Goal: Use online tool/utility: Utilize a website feature to perform a specific function

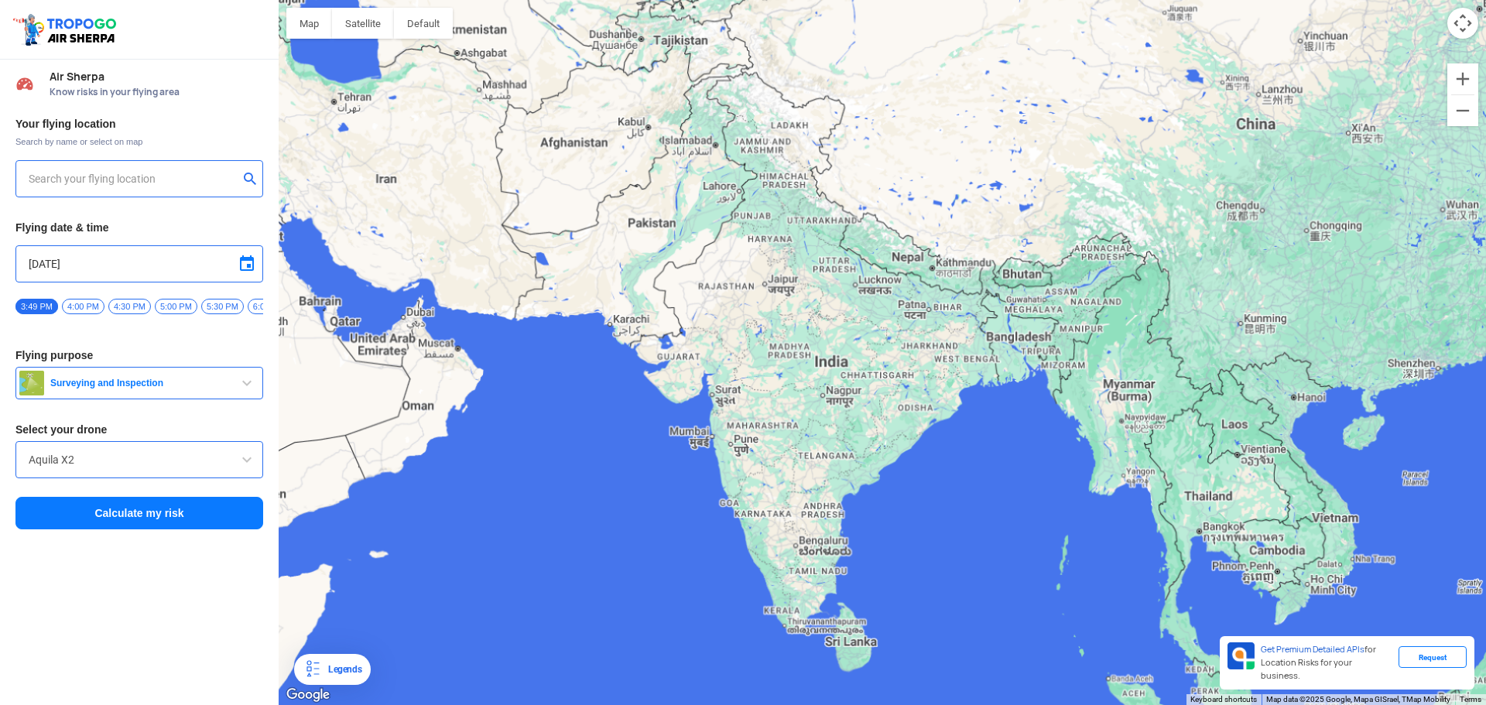
drag, startPoint x: 813, startPoint y: 615, endPoint x: 825, endPoint y: 531, distance: 84.4
click at [825, 531] on div "To navigate, press the arrow keys." at bounding box center [883, 352] width 1208 height 705
type input "[STREET_ADDRESS]"
click at [248, 180] on img at bounding box center [250, 177] width 15 height 15
click at [100, 389] on span "Surveying and Inspection" at bounding box center [141, 383] width 194 height 12
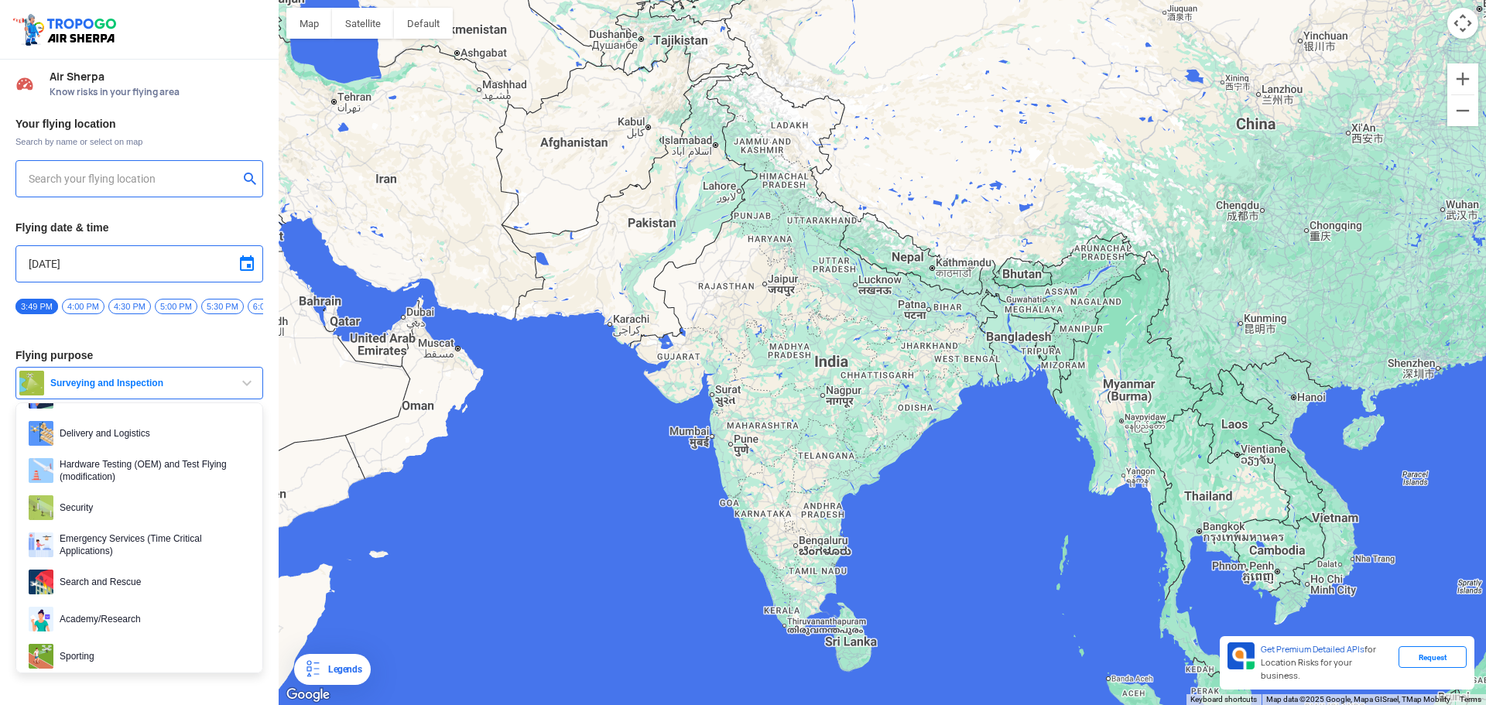
scroll to position [163, 0]
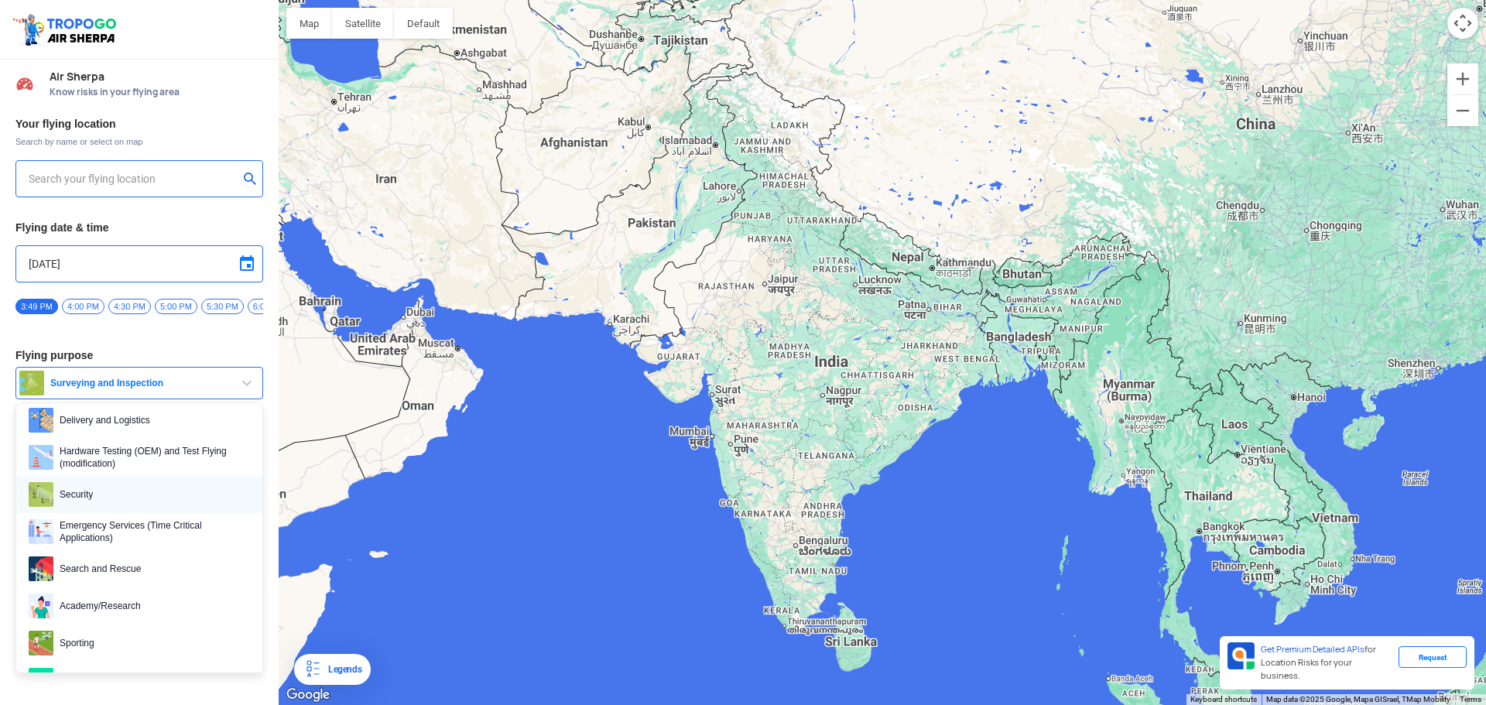
click at [152, 507] on span "Security" at bounding box center [151, 494] width 197 height 25
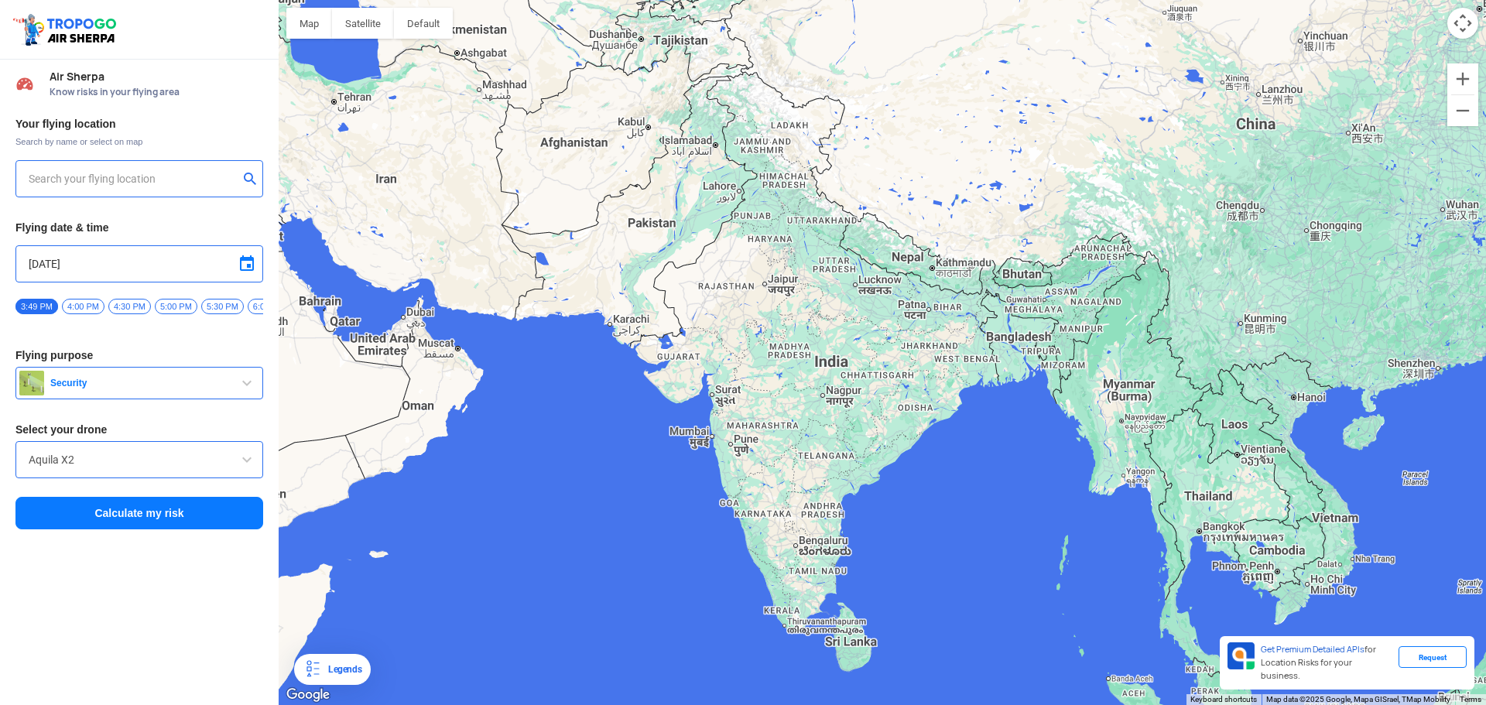
click at [150, 466] on input "Aquila X2" at bounding box center [139, 460] width 221 height 19
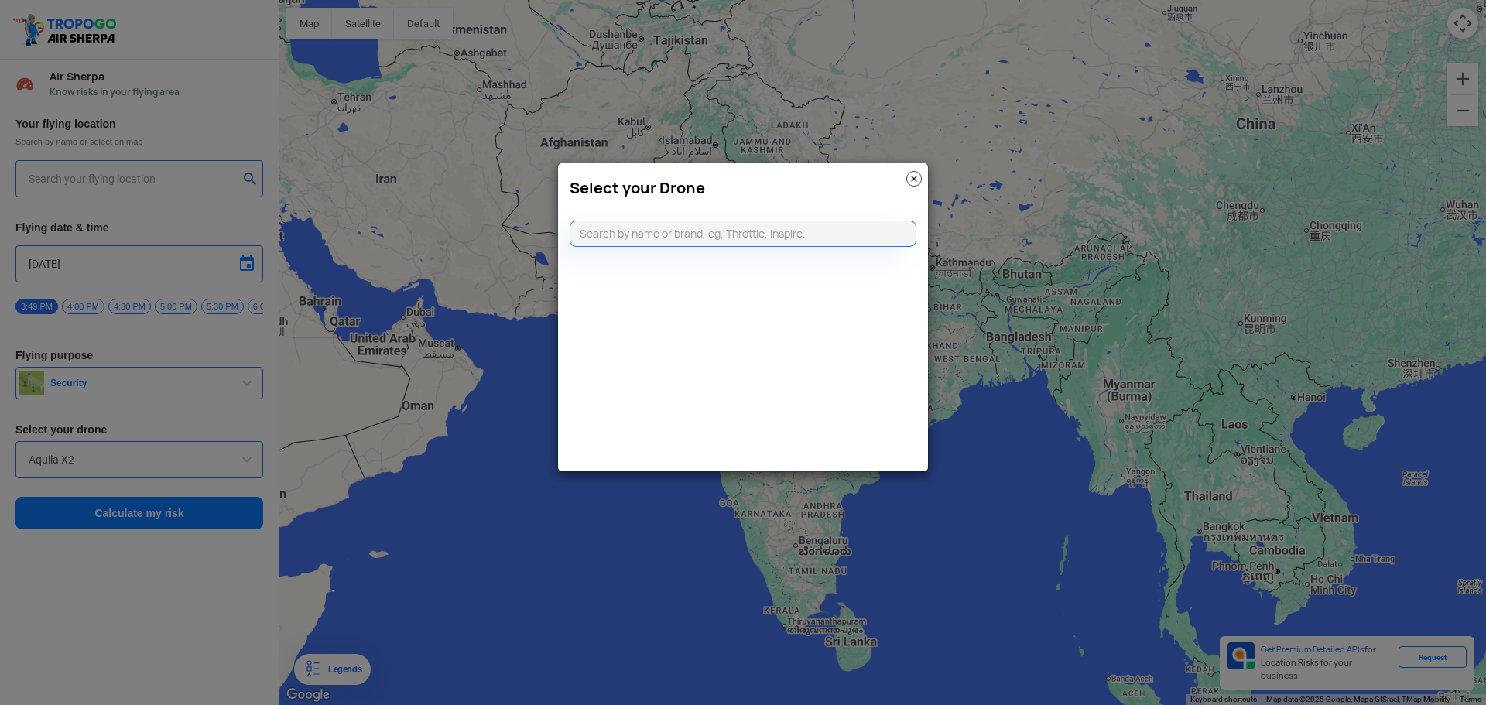
click at [364, 431] on modal-container "Select your Drone" at bounding box center [743, 352] width 1486 height 705
click at [914, 177] on img at bounding box center [914, 178] width 15 height 15
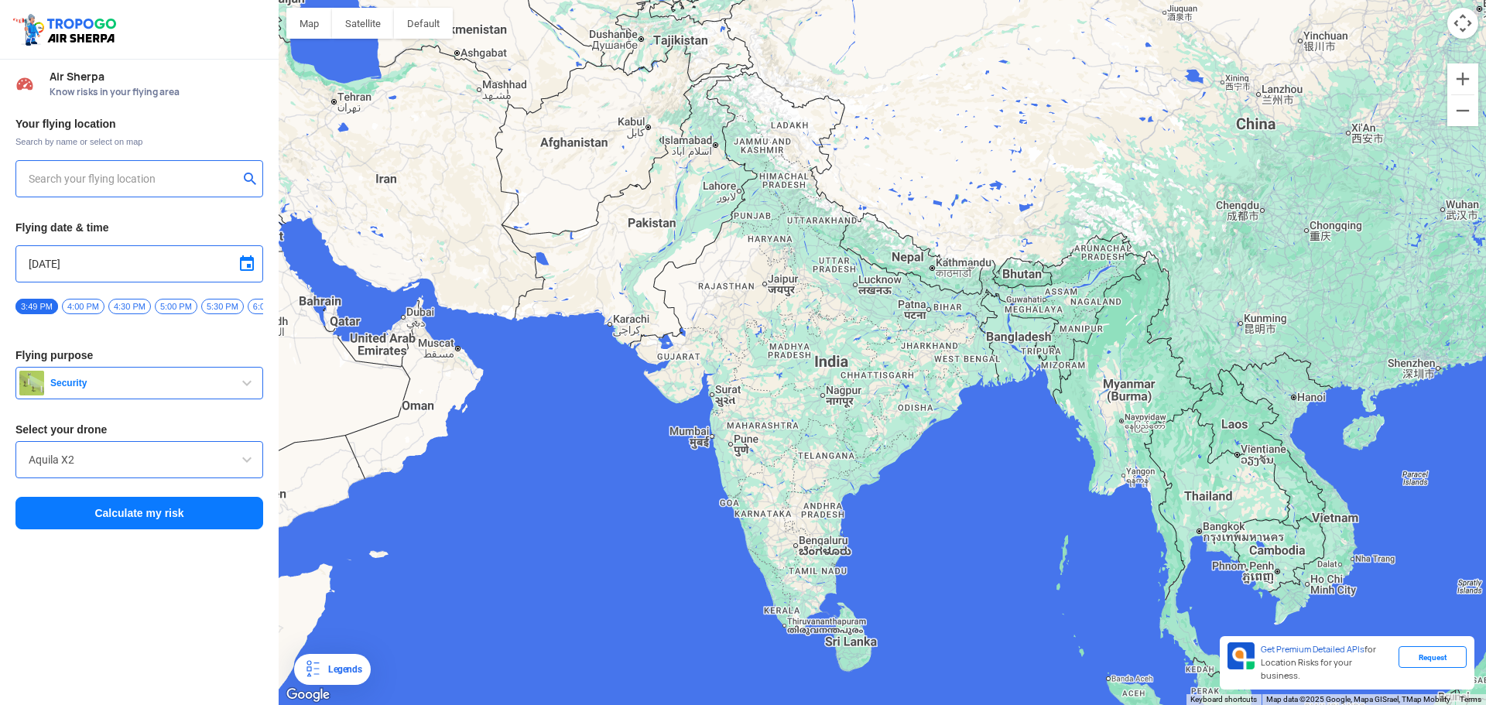
click at [140, 517] on button "Calculate my risk" at bounding box center [139, 513] width 248 height 33
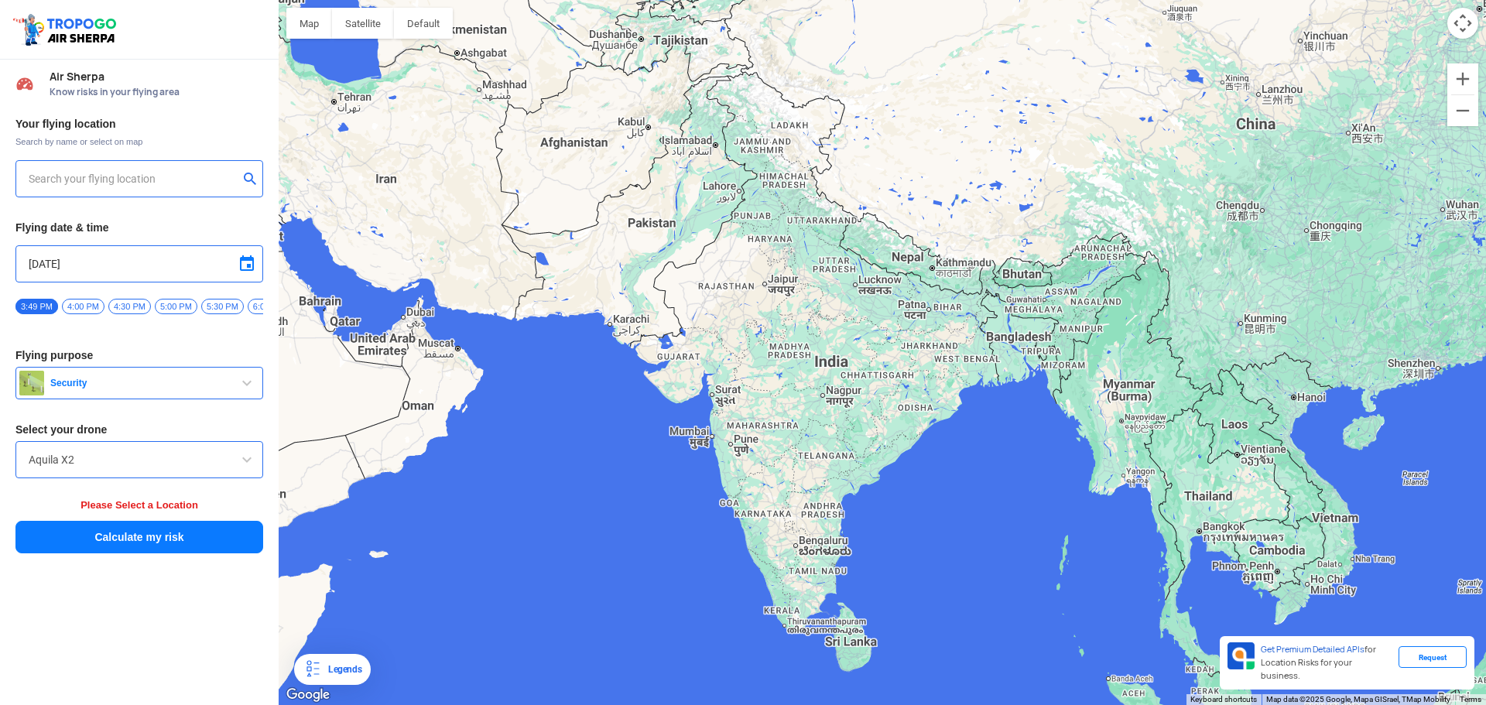
click at [153, 458] on input "Aquila X2" at bounding box center [139, 460] width 221 height 19
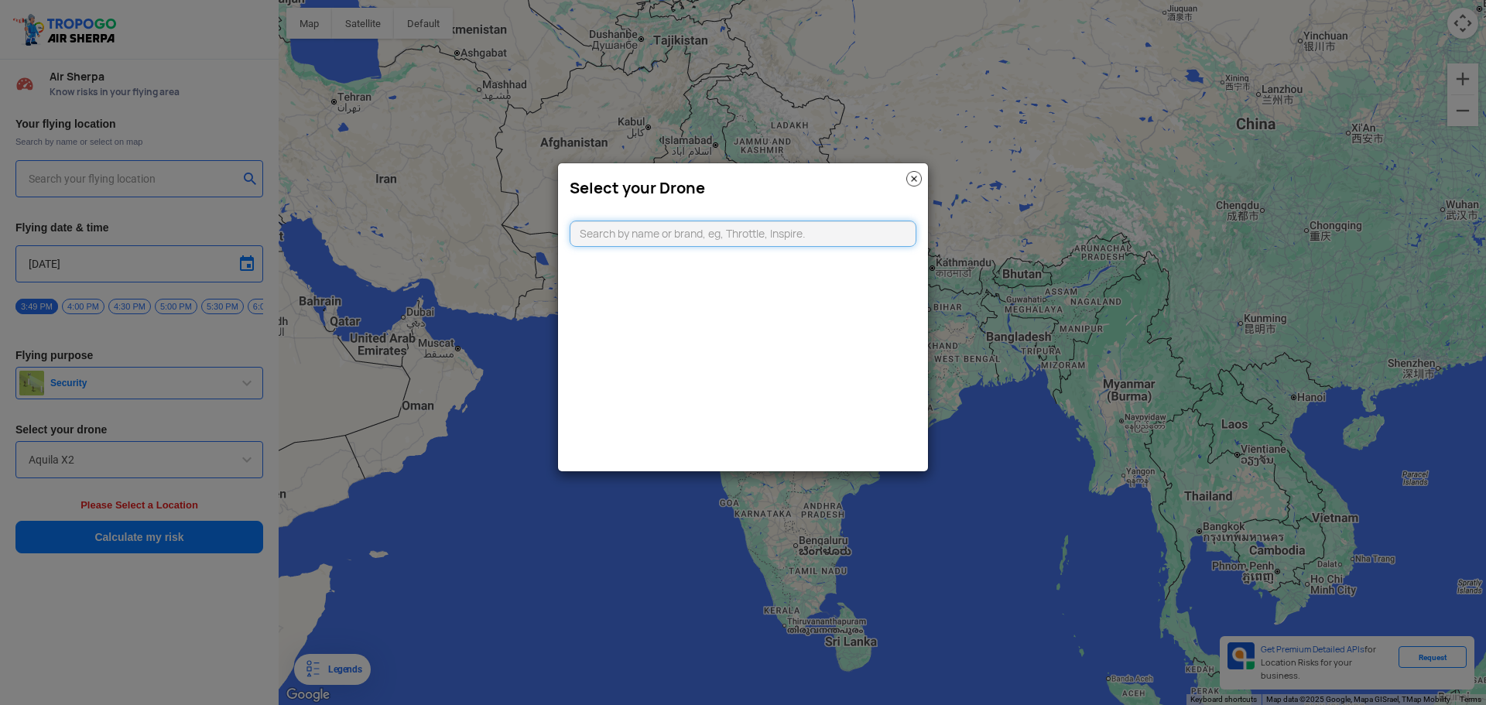
click at [825, 238] on input "text" at bounding box center [743, 234] width 347 height 26
type input "b"
type input "dji"
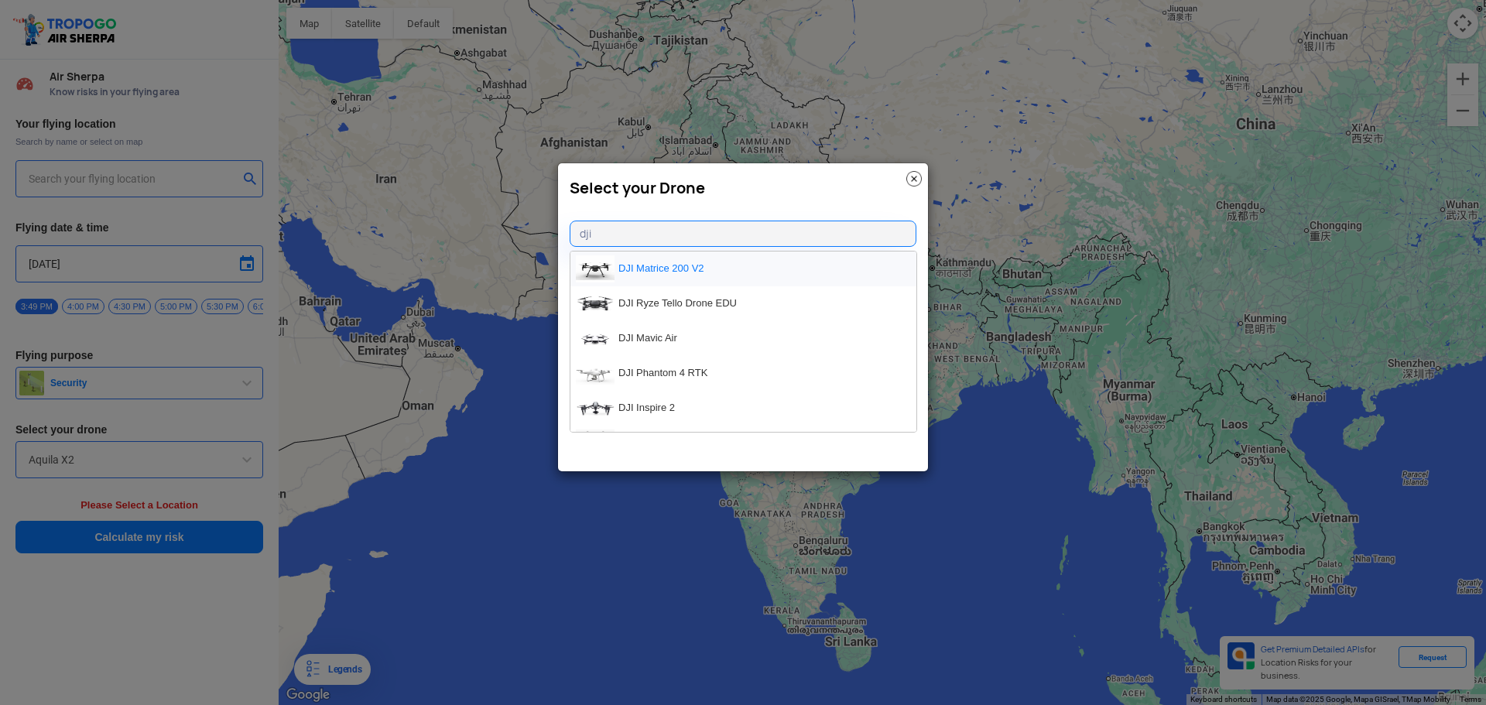
click at [666, 274] on li "DJI Matrice 200 V2" at bounding box center [744, 269] width 346 height 35
type input "DJI Matrice 200 V2"
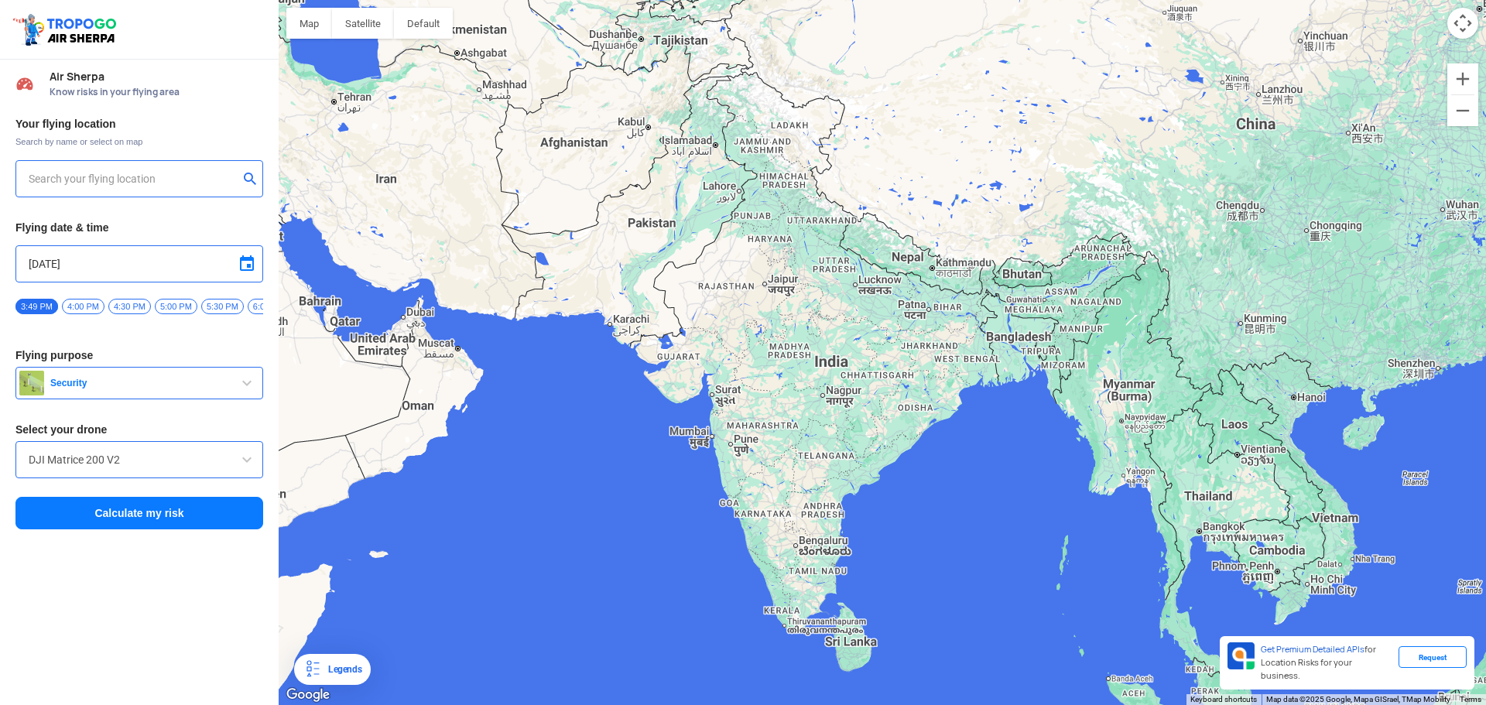
click at [221, 527] on button "Calculate my risk" at bounding box center [139, 513] width 248 height 33
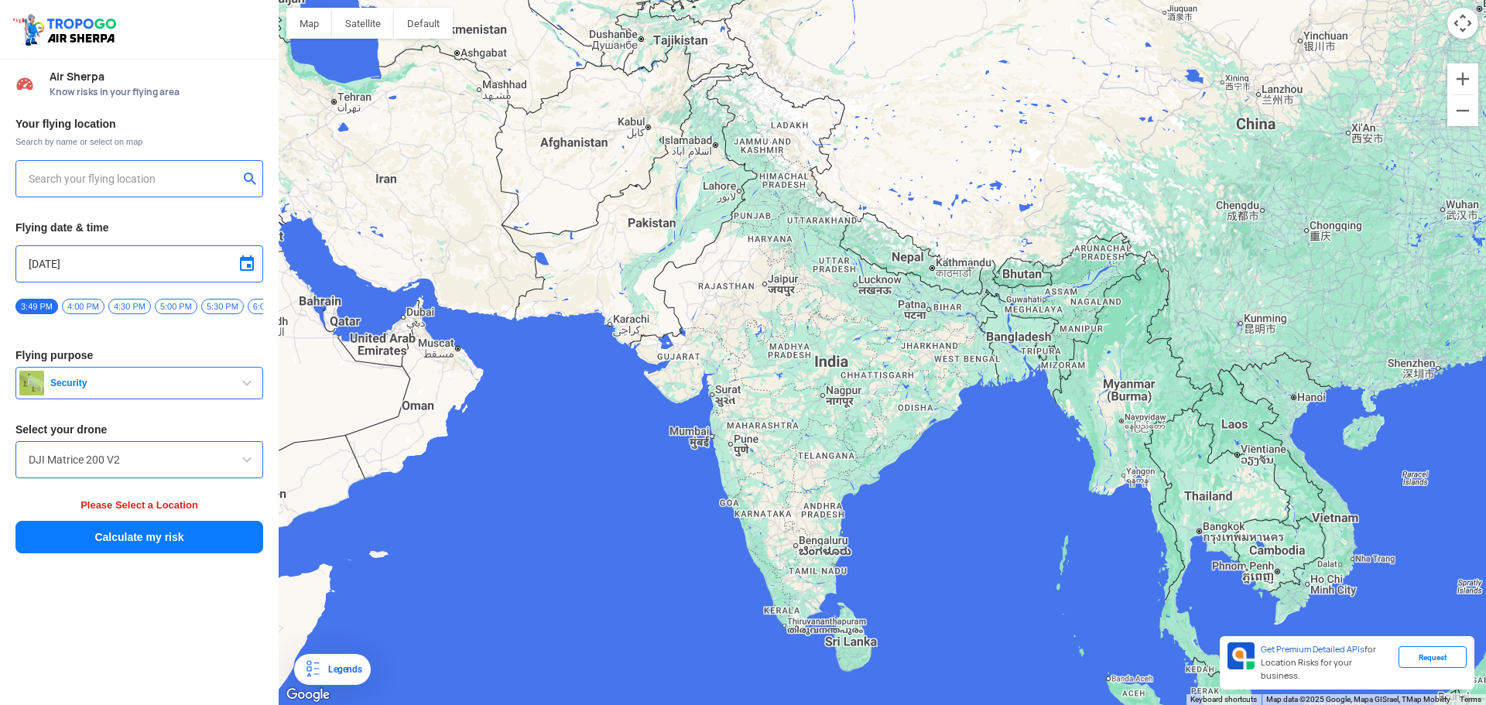
click at [91, 190] on div at bounding box center [139, 178] width 248 height 37
click at [95, 186] on input "text" at bounding box center [134, 179] width 210 height 19
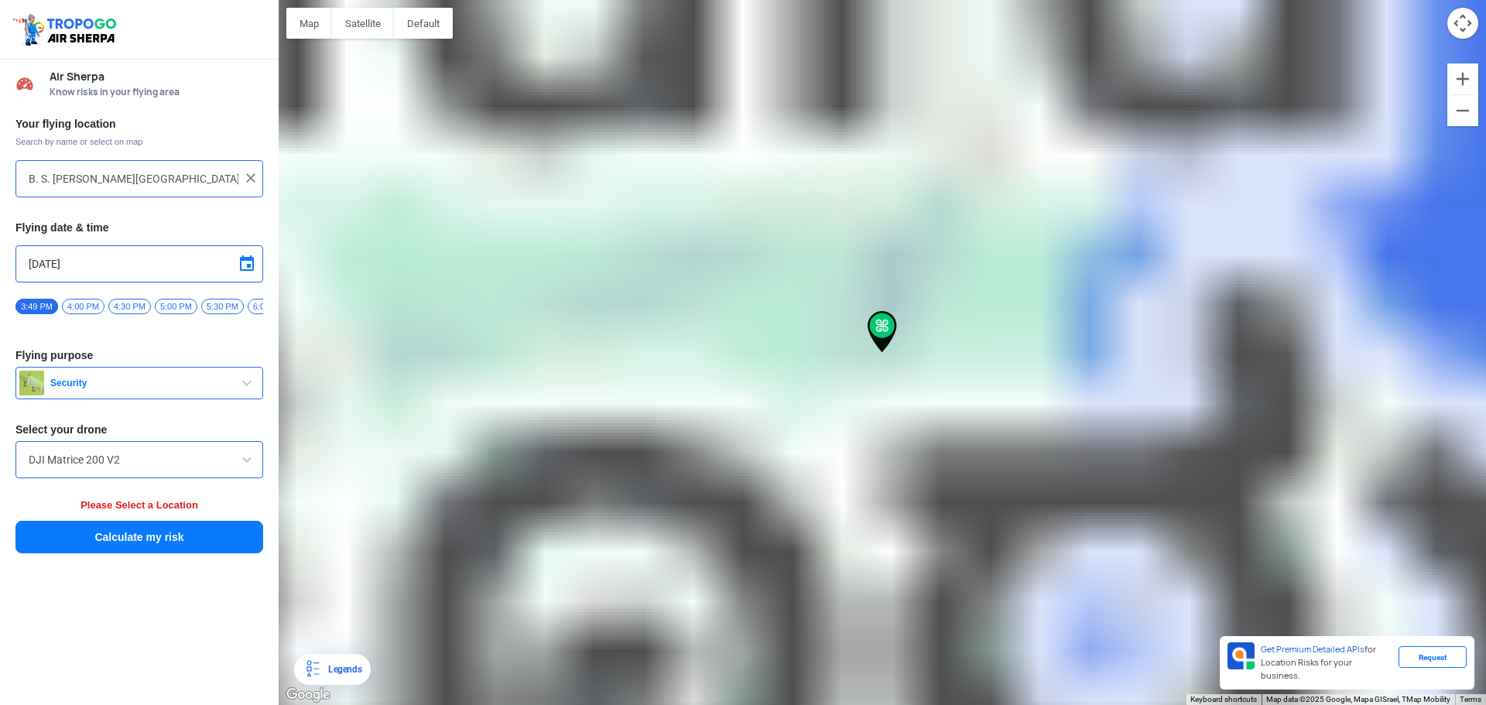
type input "Peerakankaranai, [GEOGRAPHIC_DATA], [GEOGRAPHIC_DATA]"
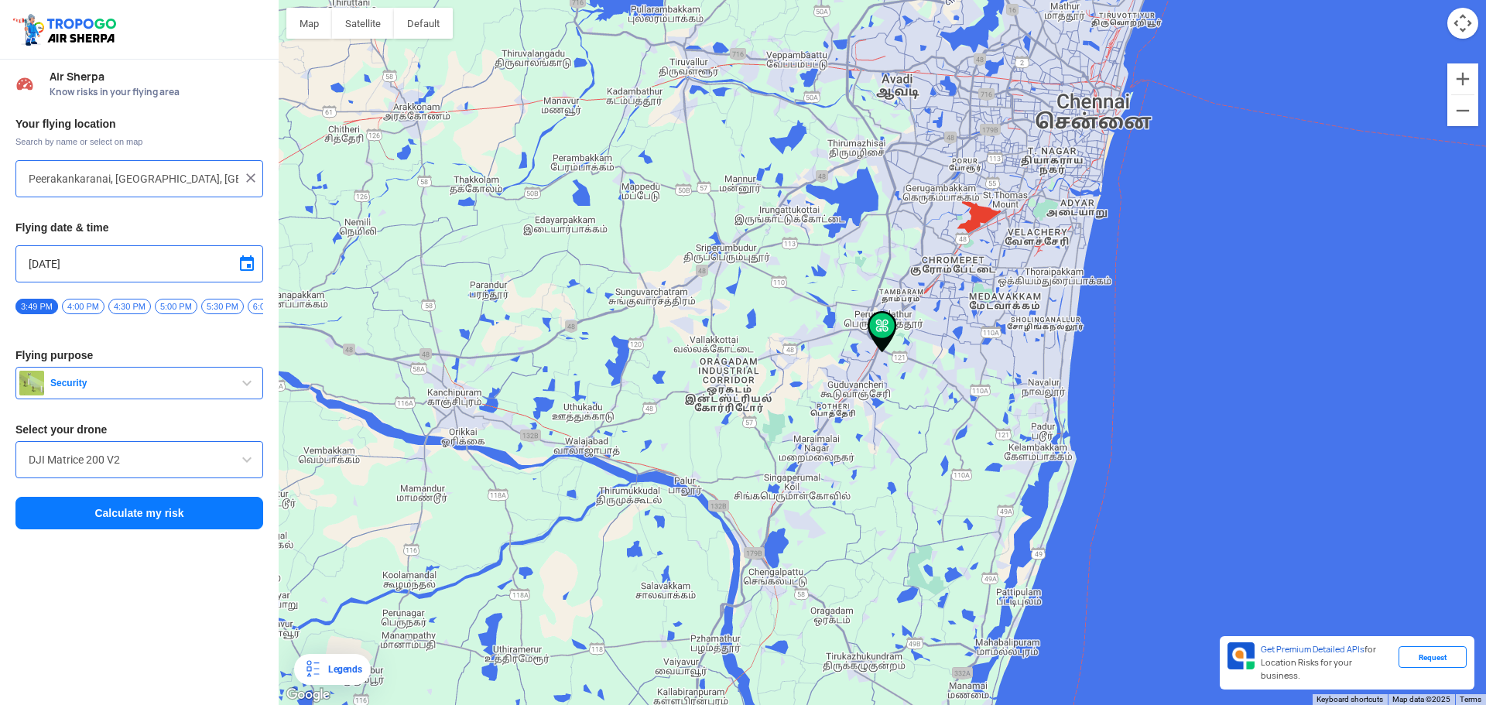
click at [141, 513] on button "Calculate my risk" at bounding box center [139, 513] width 248 height 33
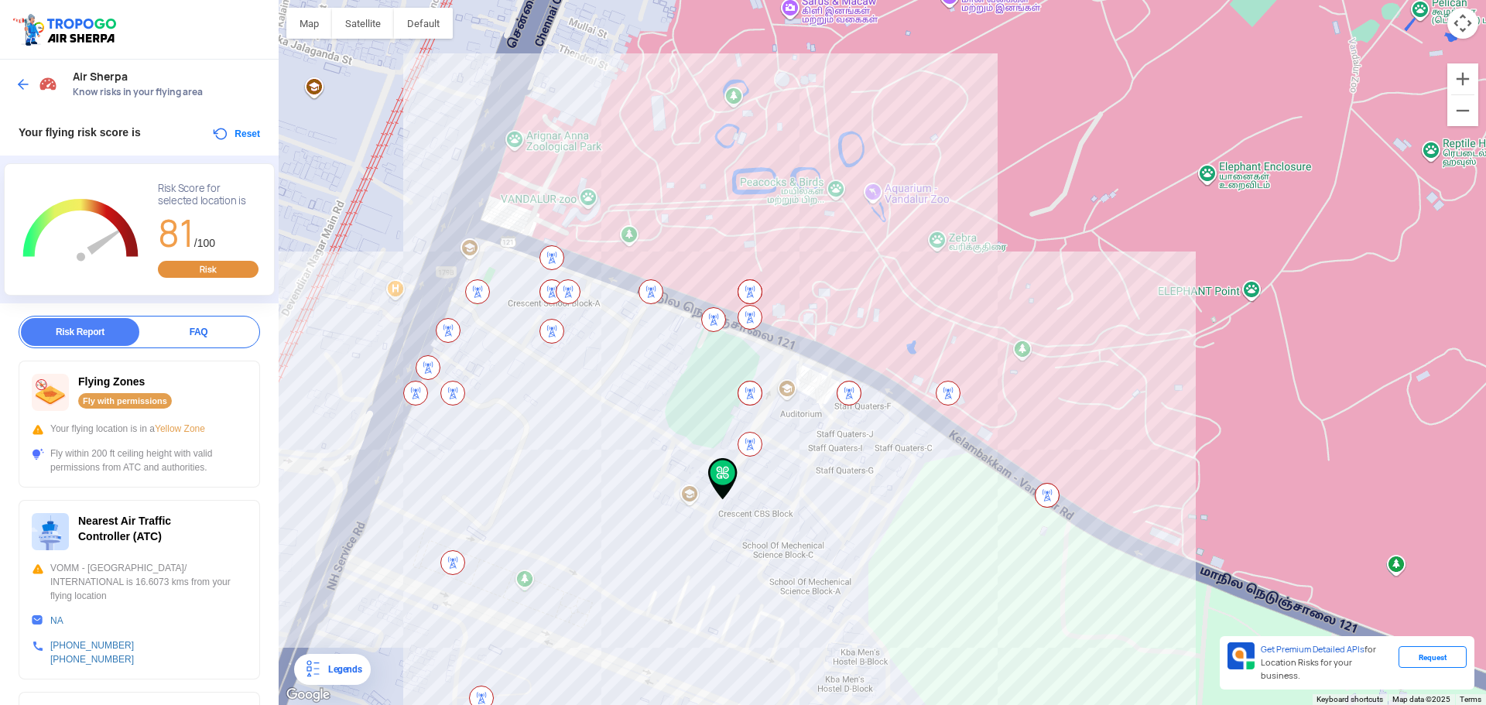
drag, startPoint x: 1253, startPoint y: 390, endPoint x: 1095, endPoint y: 530, distance: 210.6
click at [1092, 535] on div "To navigate, press the arrow keys." at bounding box center [883, 352] width 1208 height 705
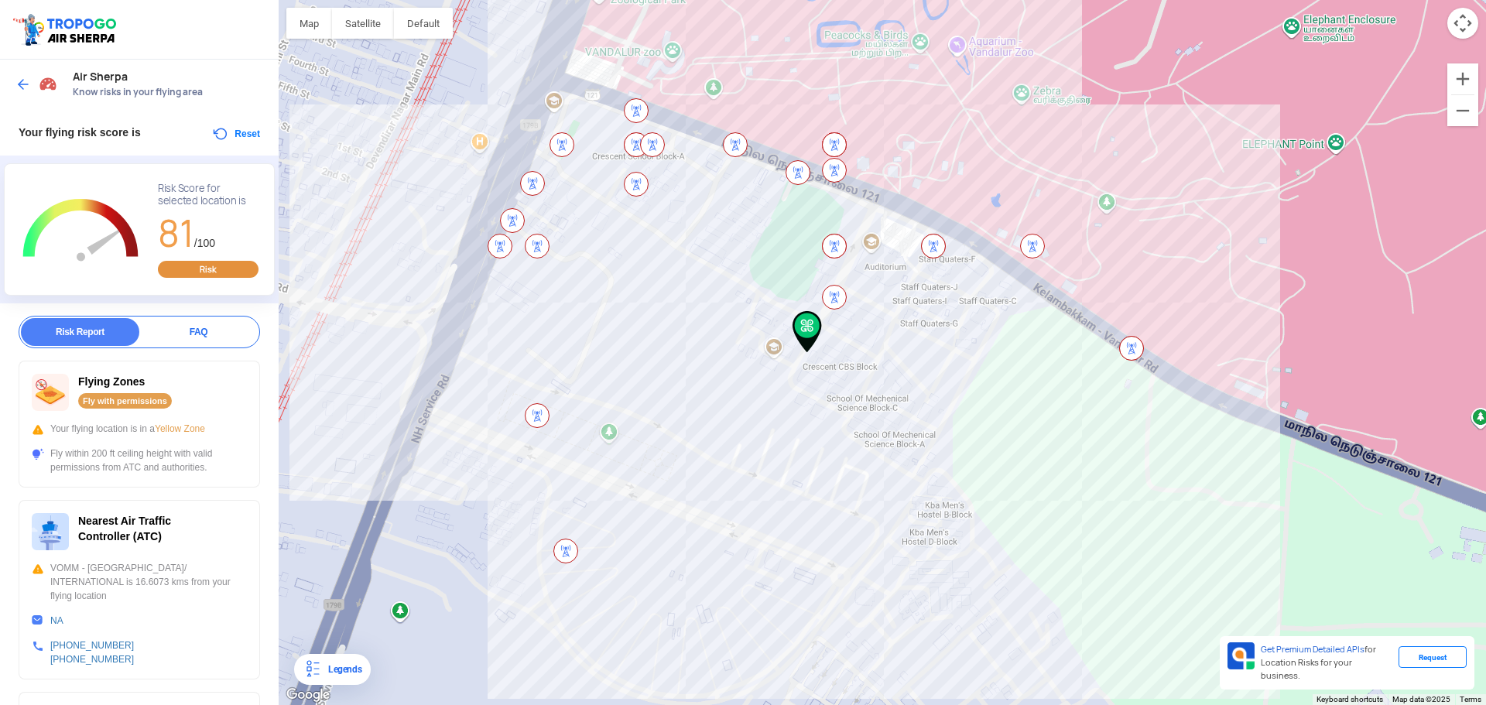
drag, startPoint x: 1174, startPoint y: 310, endPoint x: 1264, endPoint y: 170, distance: 167.1
click at [1264, 170] on div "To navigate, press the arrow keys." at bounding box center [883, 352] width 1208 height 705
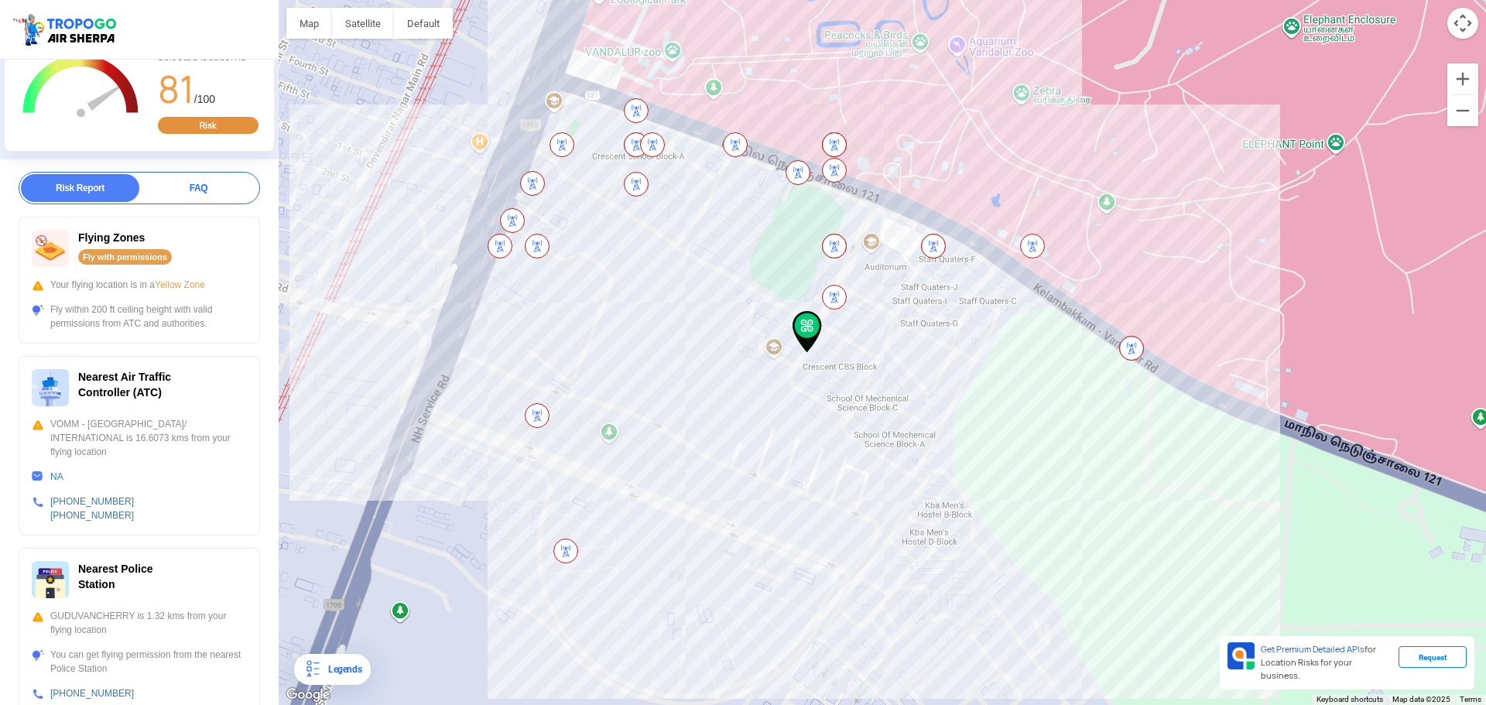
scroll to position [0, 0]
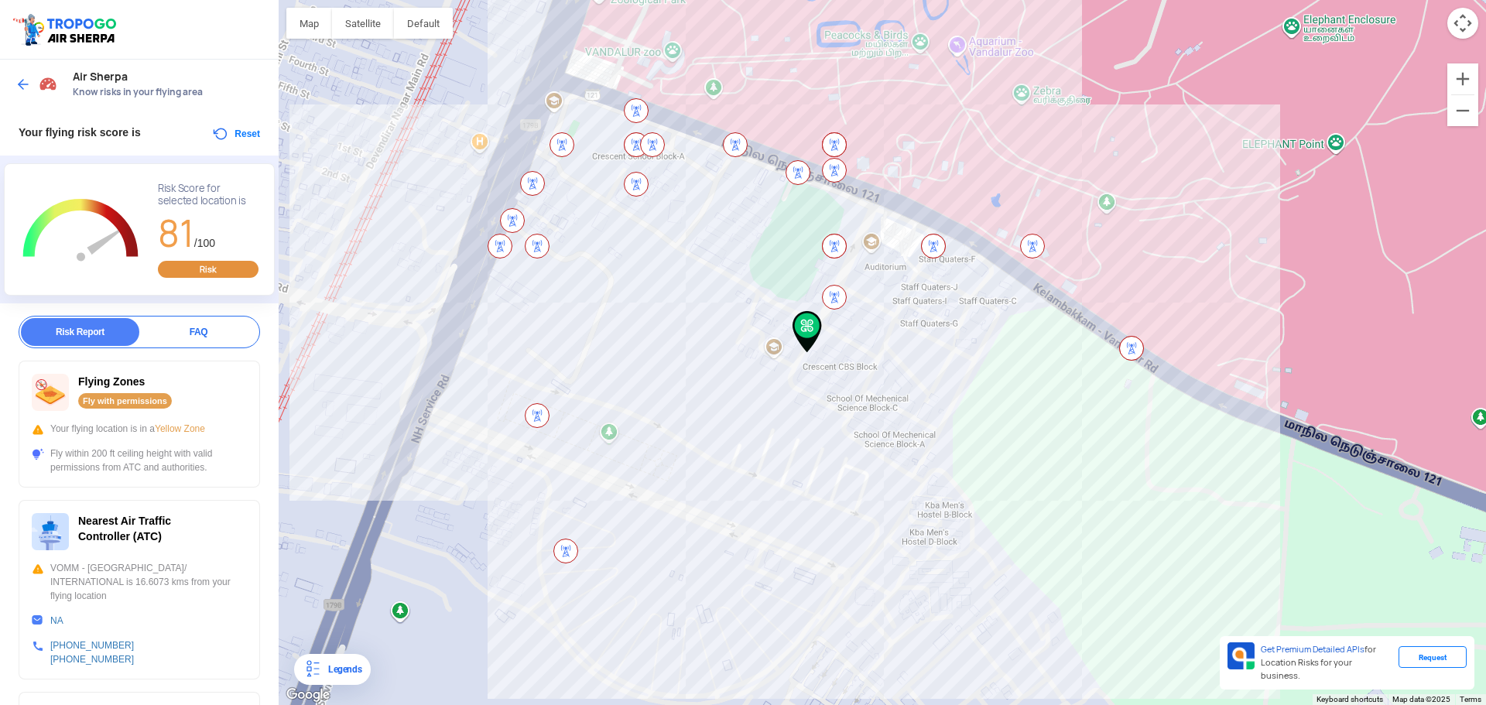
drag, startPoint x: 210, startPoint y: 499, endPoint x: 193, endPoint y: 389, distance: 110.5
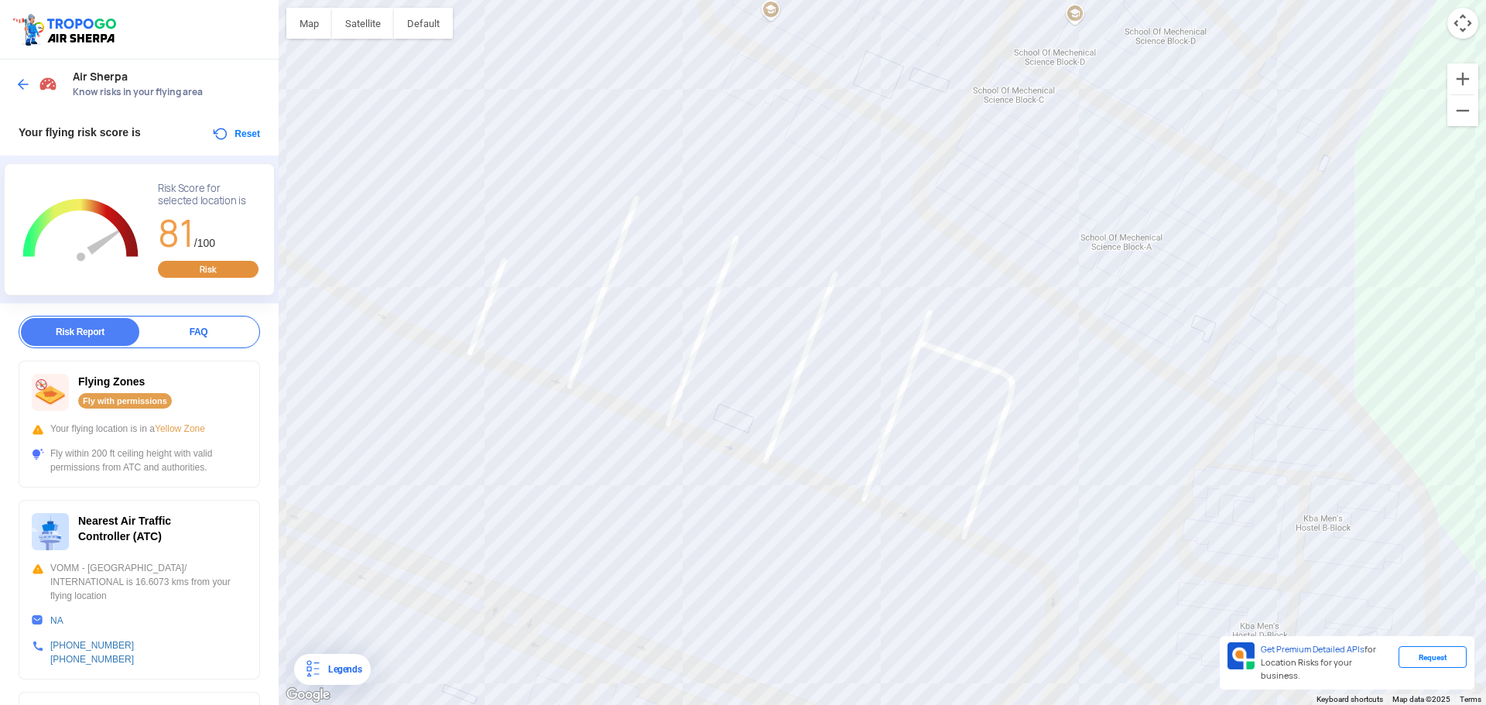
click at [23, 79] on img at bounding box center [22, 84] width 15 height 15
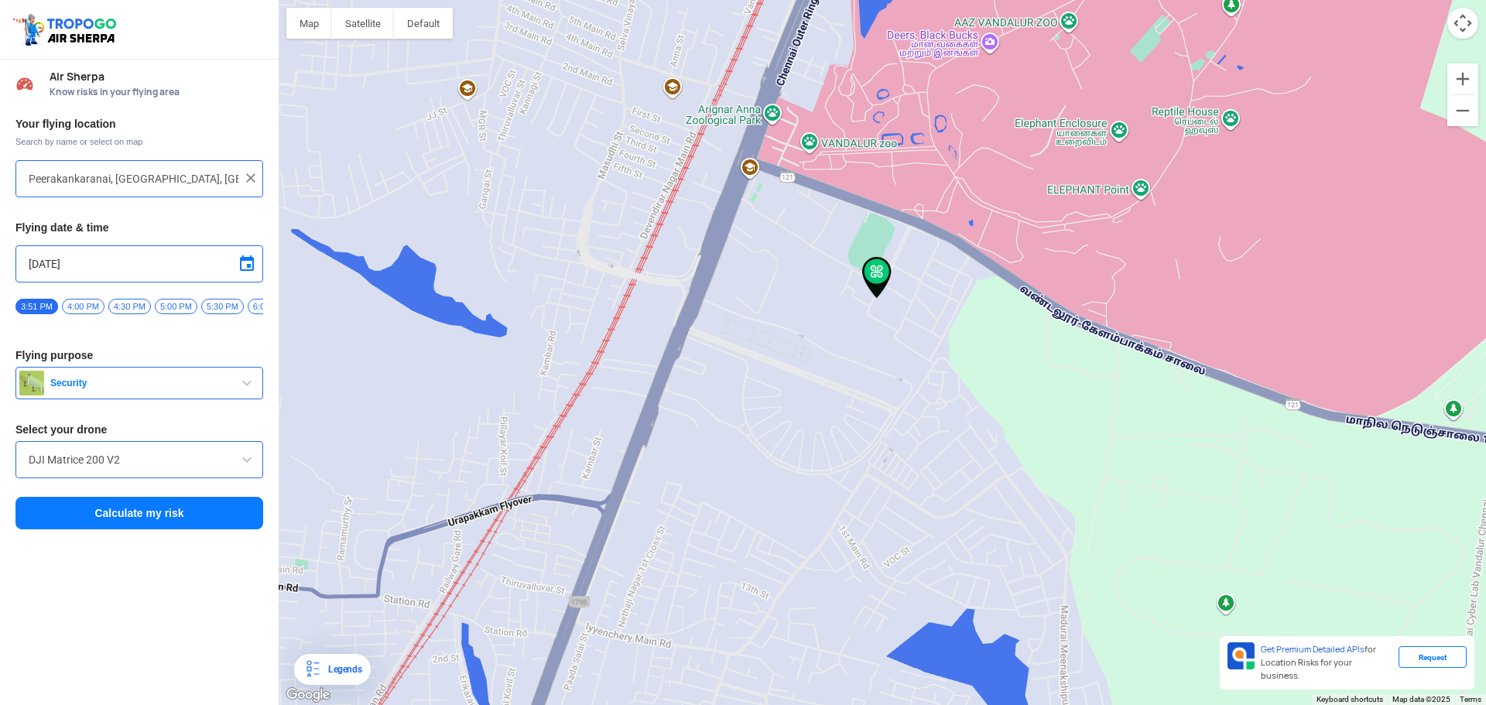
drag, startPoint x: 924, startPoint y: 207, endPoint x: 947, endPoint y: 381, distance: 175.6
click at [947, 381] on div "To navigate, press the arrow keys." at bounding box center [883, 352] width 1208 height 705
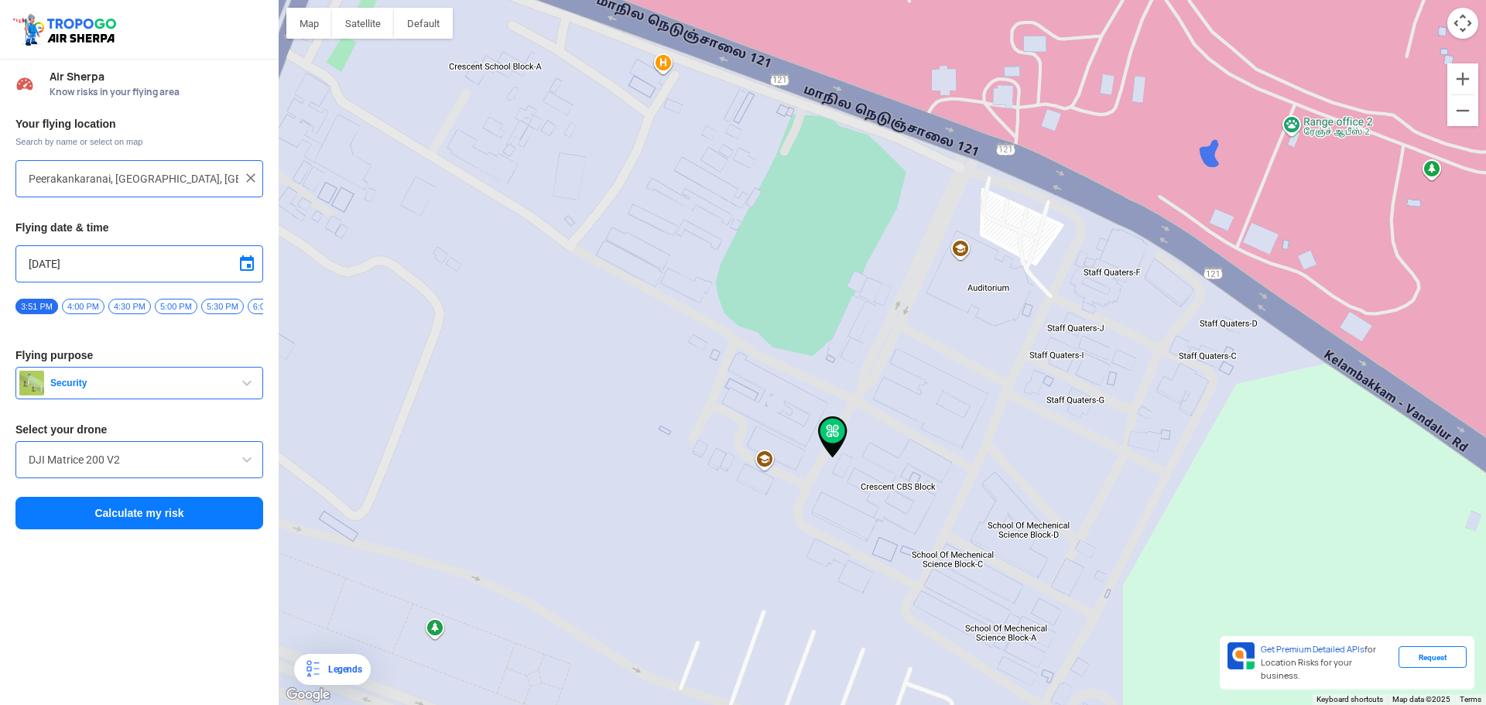
drag, startPoint x: 930, startPoint y: 167, endPoint x: 1003, endPoint y: 456, distance: 298.0
click at [1003, 456] on div "To navigate, press the arrow keys." at bounding box center [883, 352] width 1208 height 705
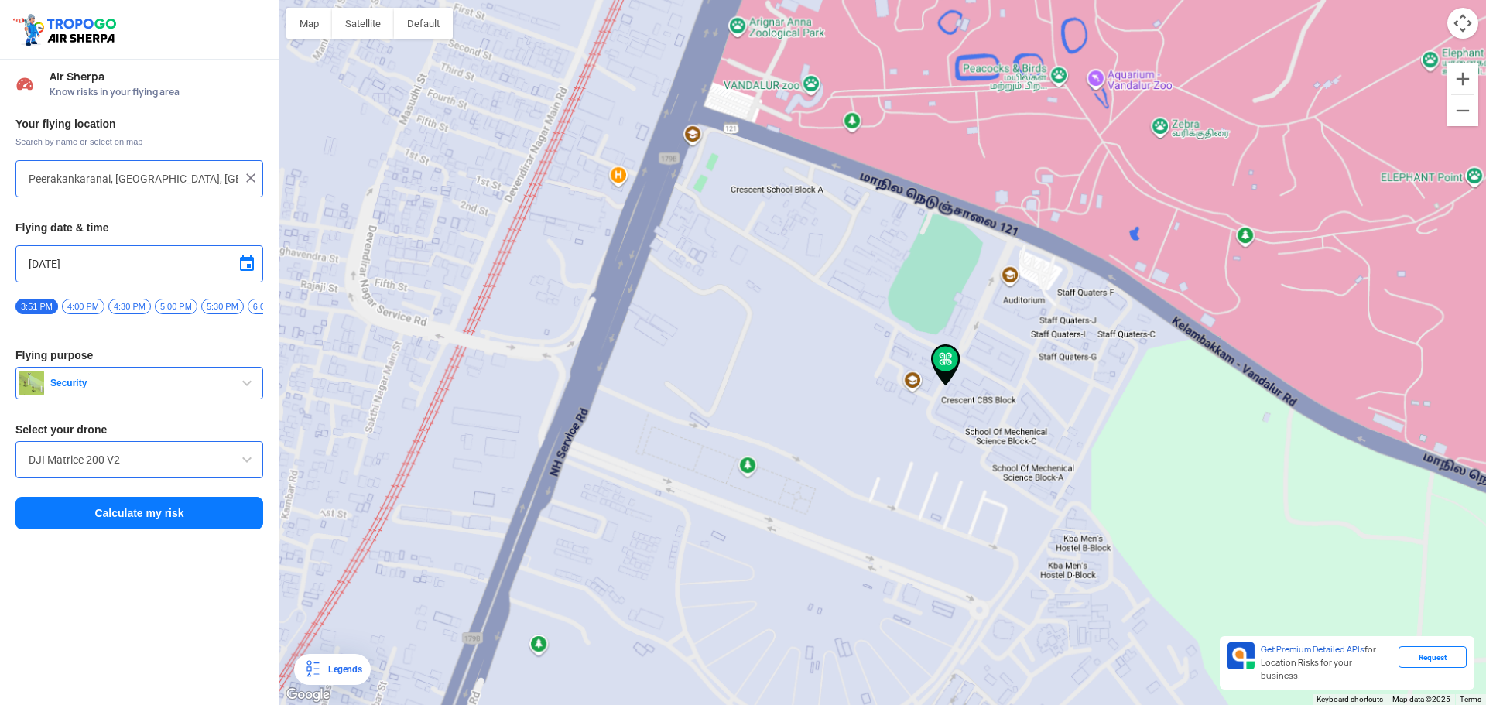
drag, startPoint x: 1003, startPoint y: 459, endPoint x: 1031, endPoint y: 387, distance: 77.5
click at [1031, 387] on div "To navigate, press the arrow keys." at bounding box center [883, 352] width 1208 height 705
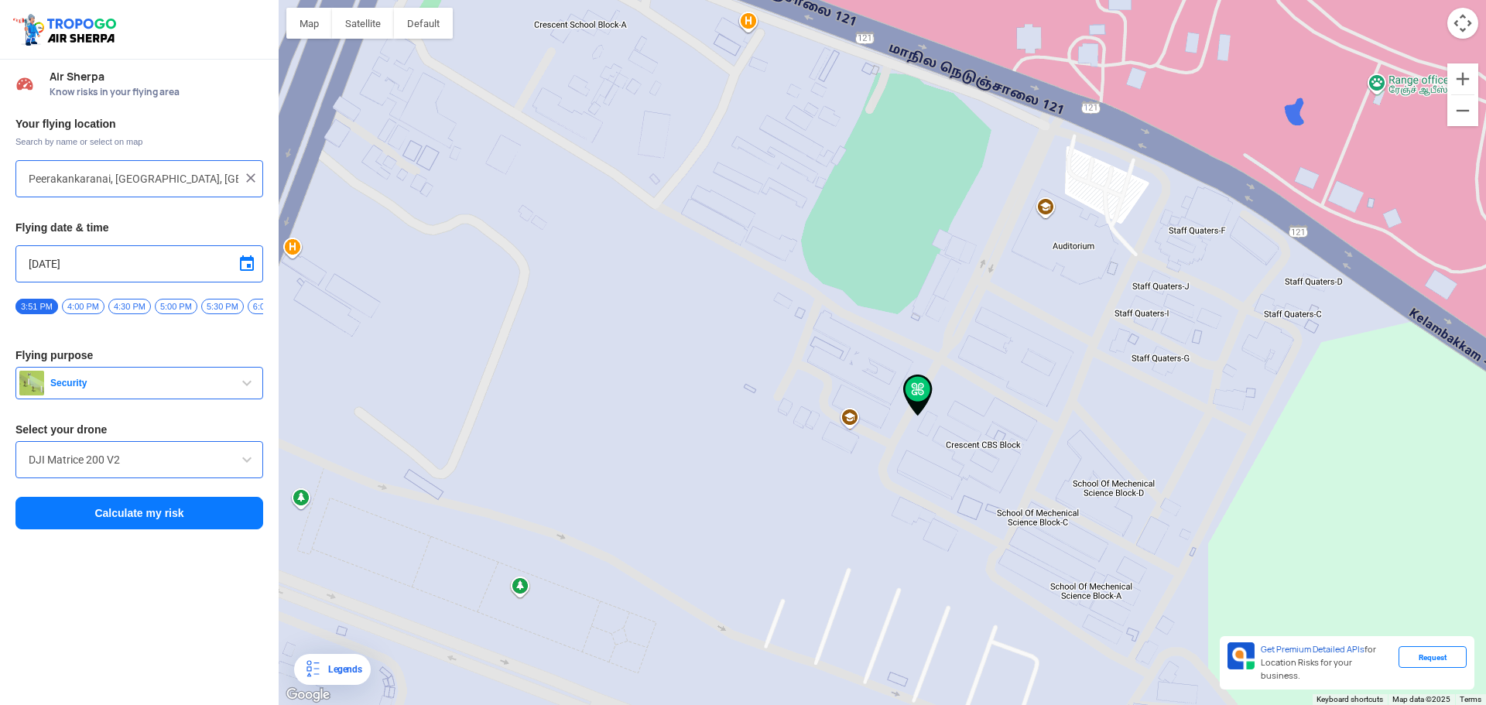
drag, startPoint x: 1175, startPoint y: 411, endPoint x: 1208, endPoint y: 461, distance: 59.9
click at [1207, 462] on div "To navigate, press the arrow keys." at bounding box center [883, 352] width 1208 height 705
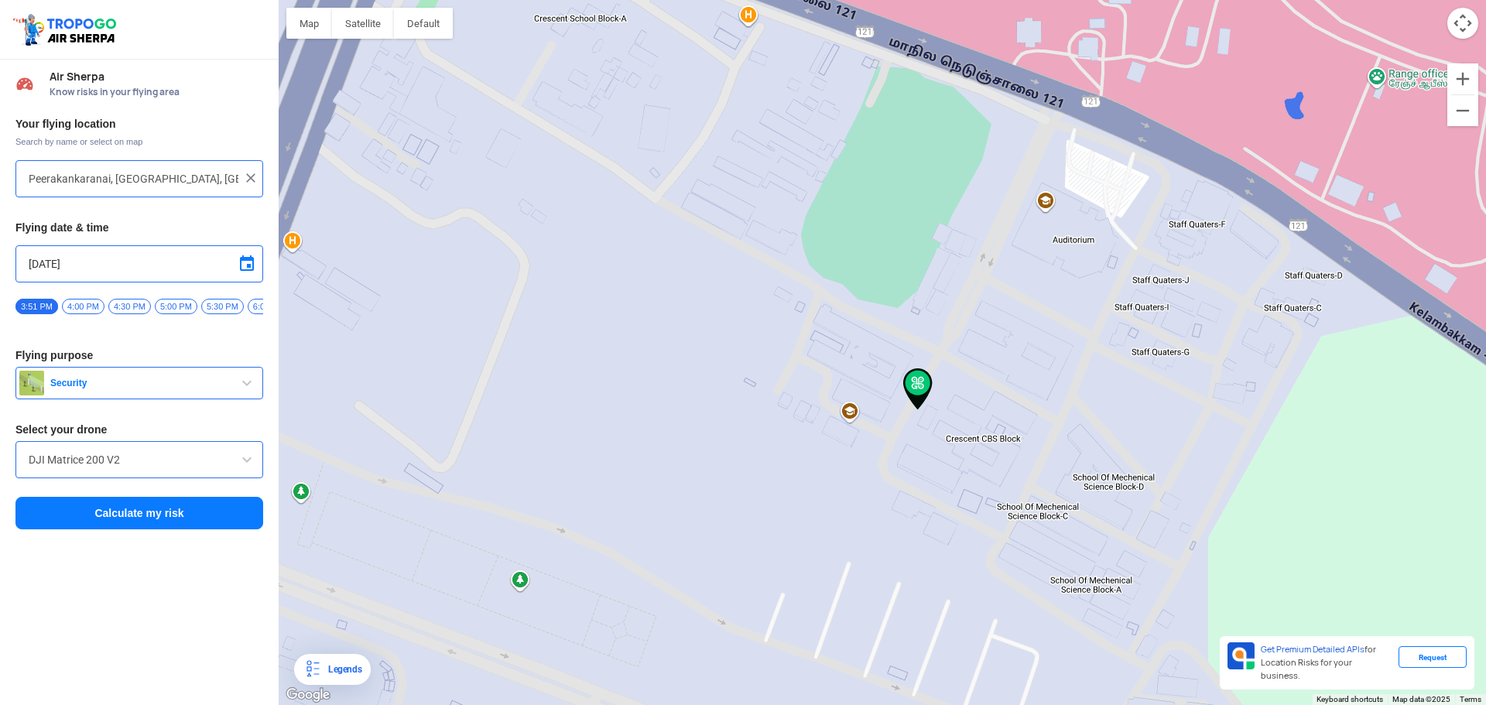
click at [1253, 462] on div "To navigate, press the arrow keys." at bounding box center [883, 352] width 1208 height 705
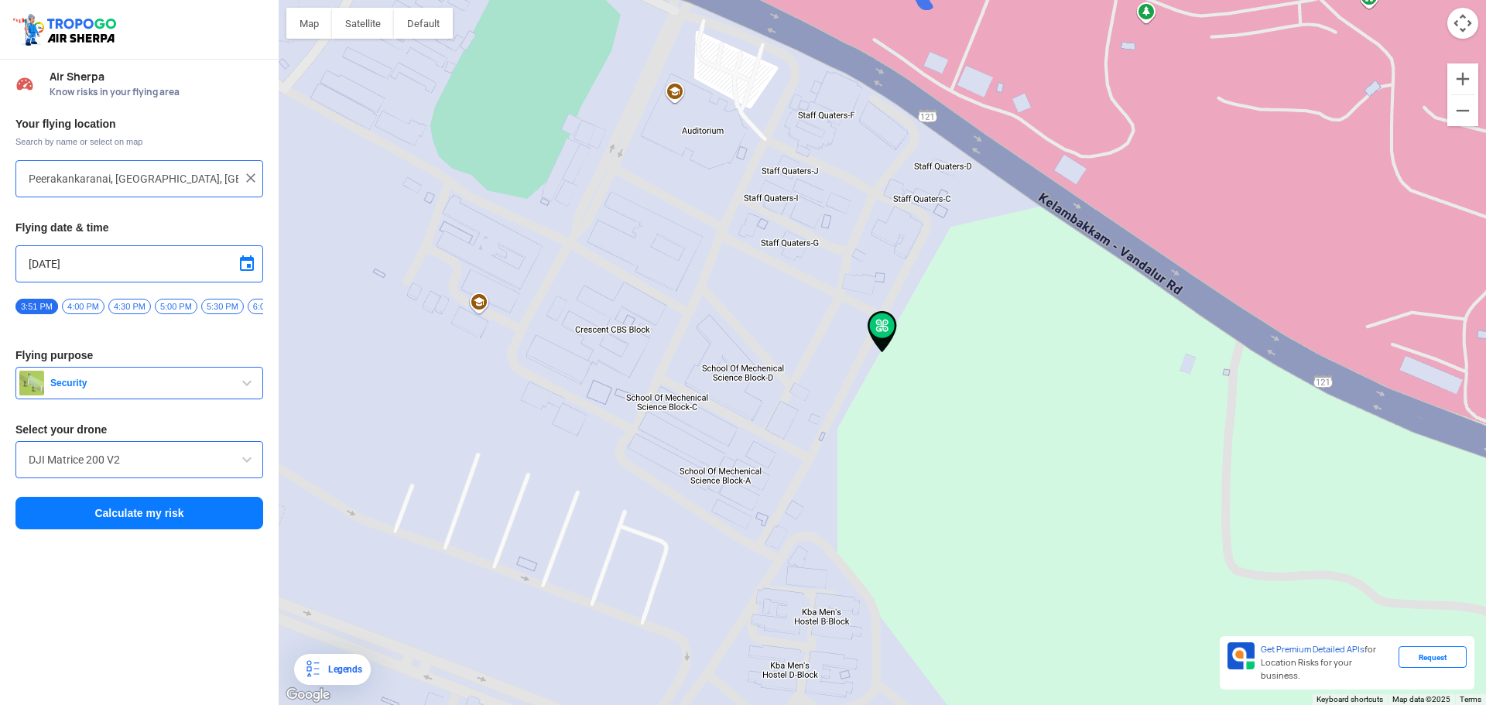
click at [1201, 170] on div "To navigate, press the arrow keys." at bounding box center [883, 352] width 1208 height 705
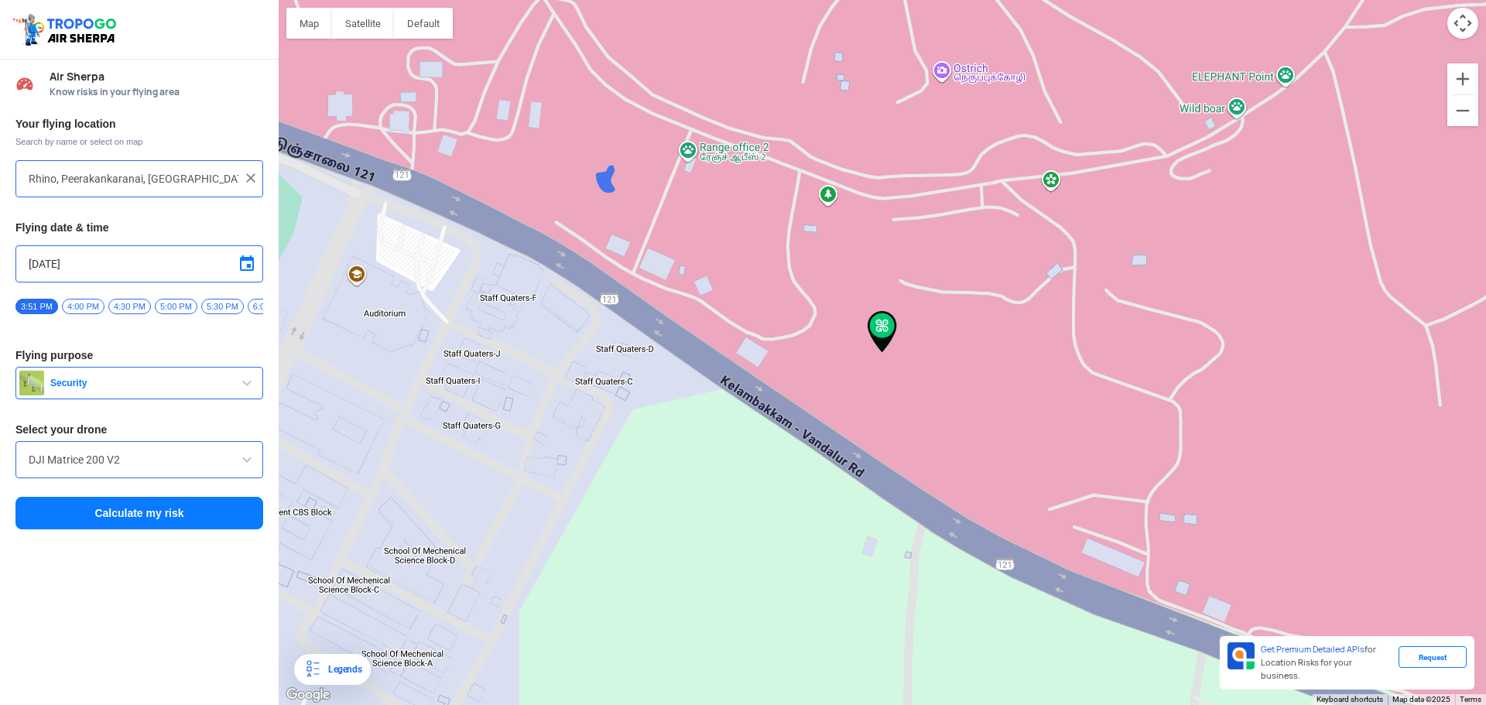
click at [204, 529] on button "Calculate my risk" at bounding box center [139, 513] width 248 height 33
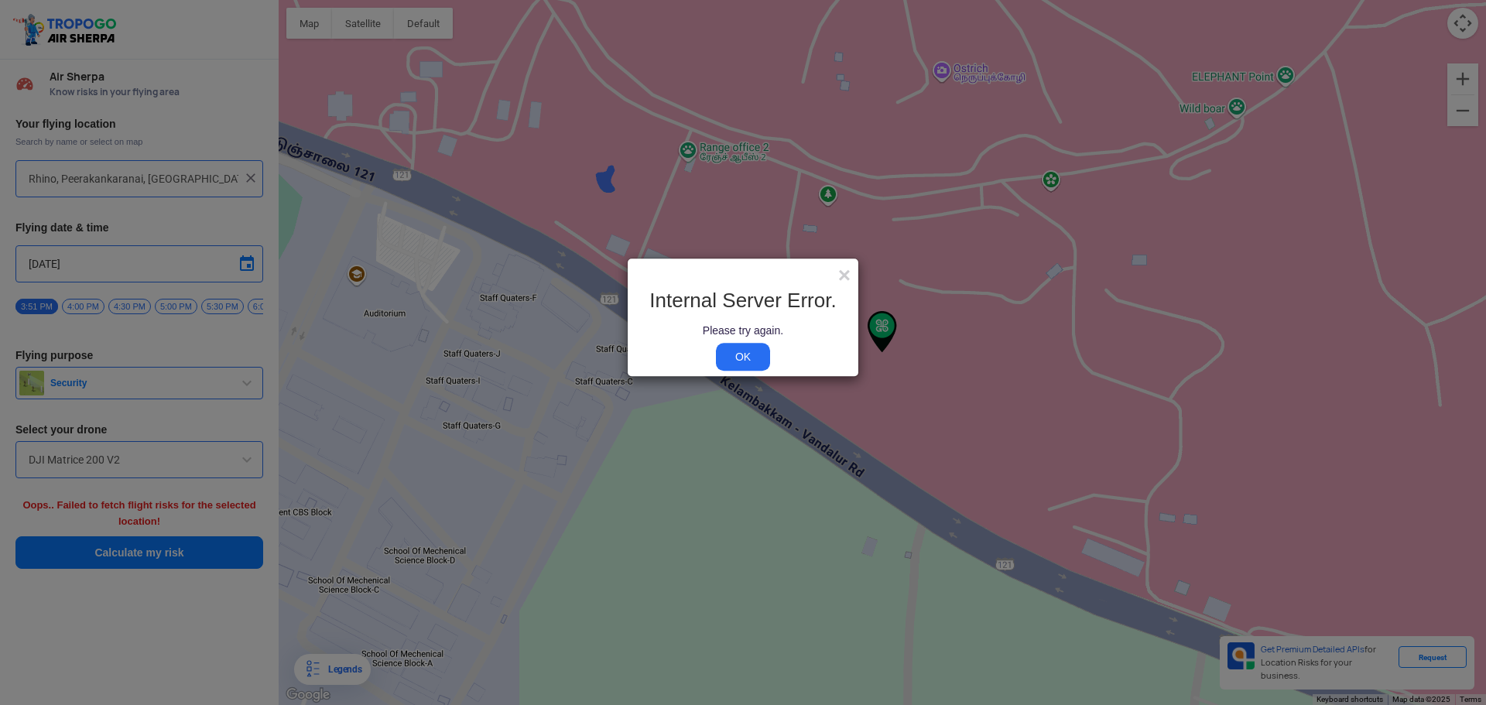
click at [757, 361] on link "OK" at bounding box center [743, 357] width 54 height 28
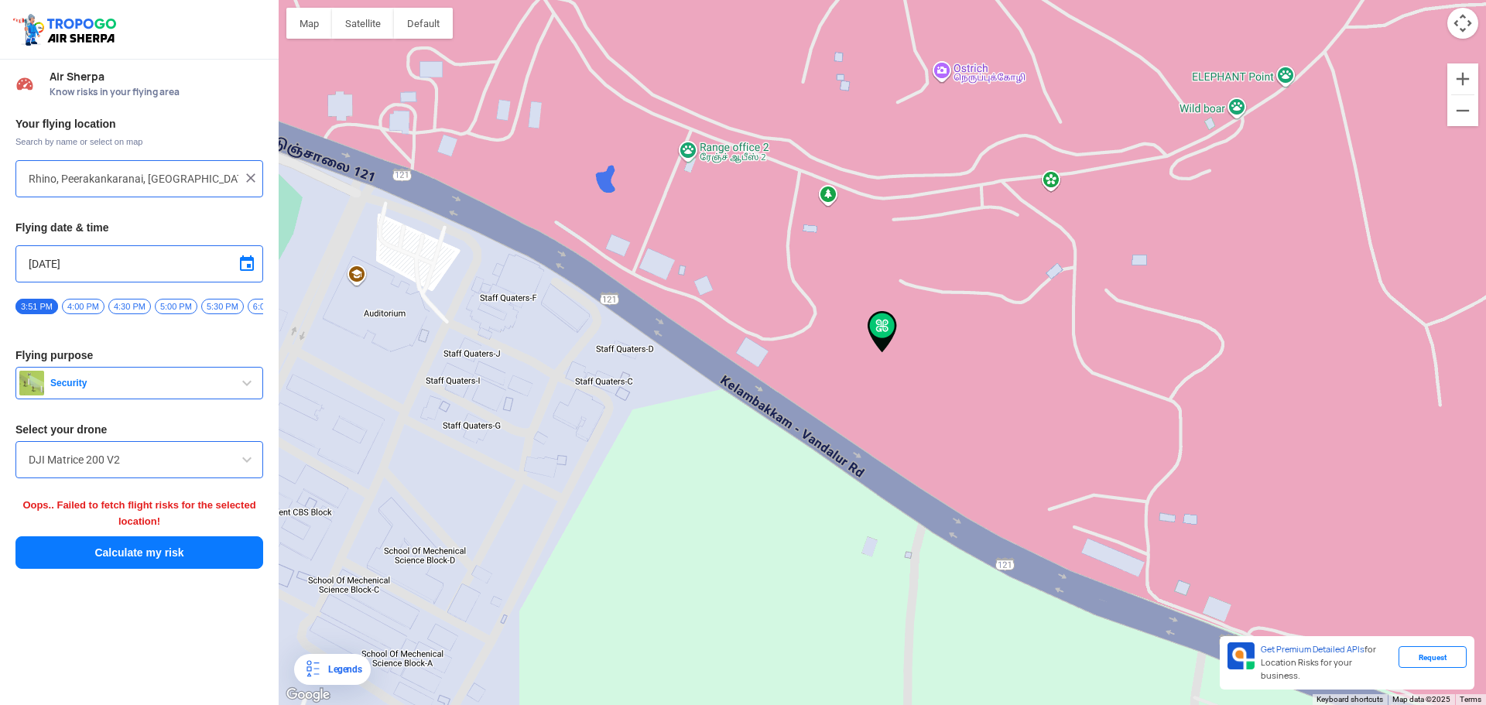
click at [228, 465] on input "DJI Matrice 200 V2" at bounding box center [139, 460] width 221 height 19
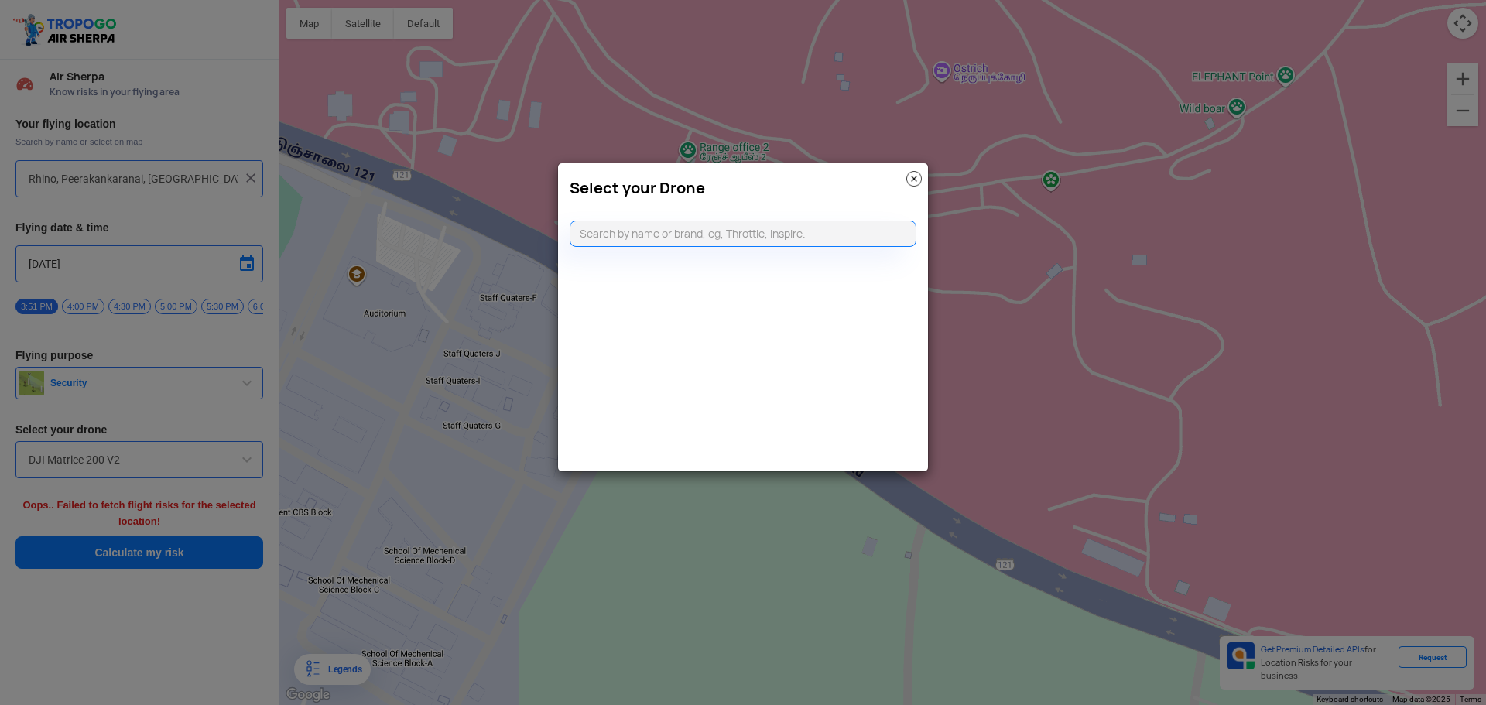
click at [434, 395] on modal-container "Select your Drone" at bounding box center [743, 352] width 1486 height 705
click at [914, 183] on img at bounding box center [914, 178] width 15 height 15
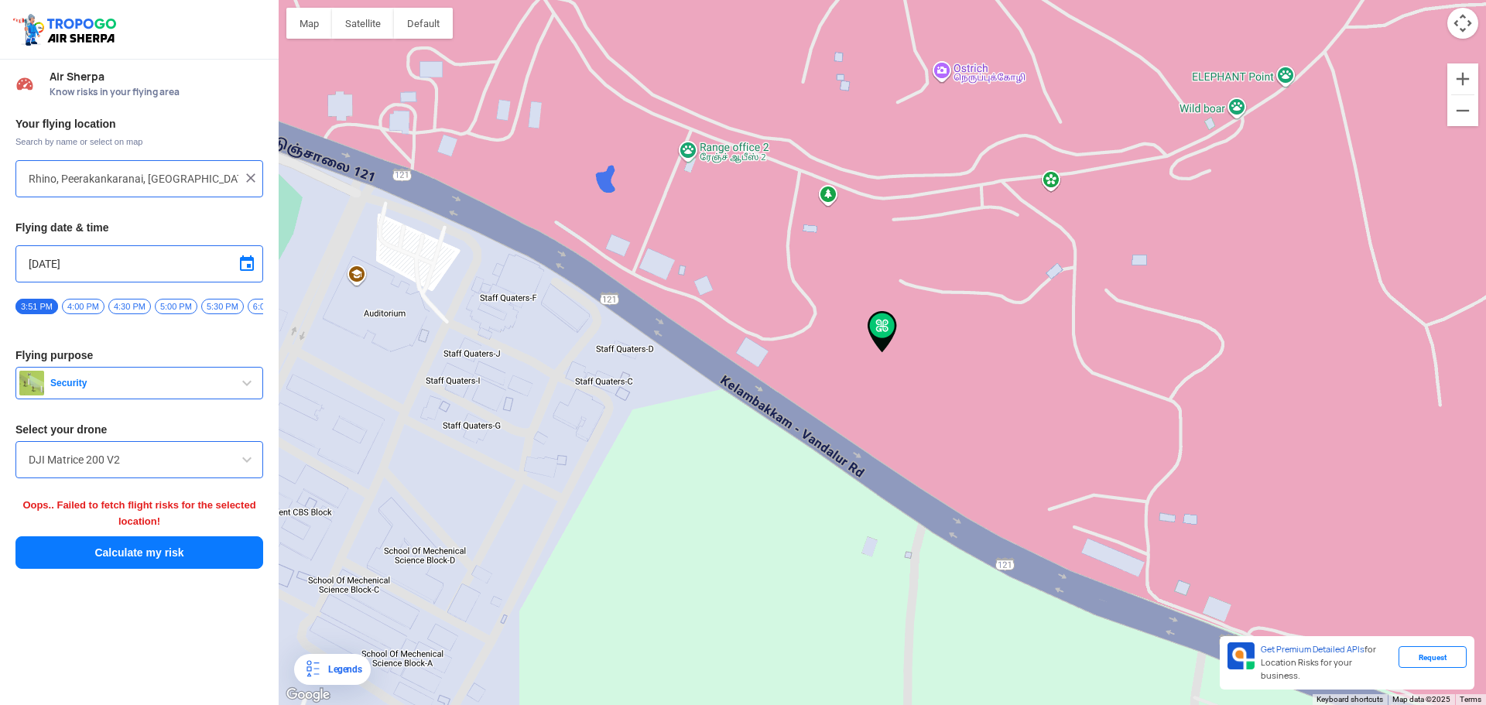
click at [1049, 177] on div "To navigate, press the arrow keys." at bounding box center [883, 352] width 1208 height 705
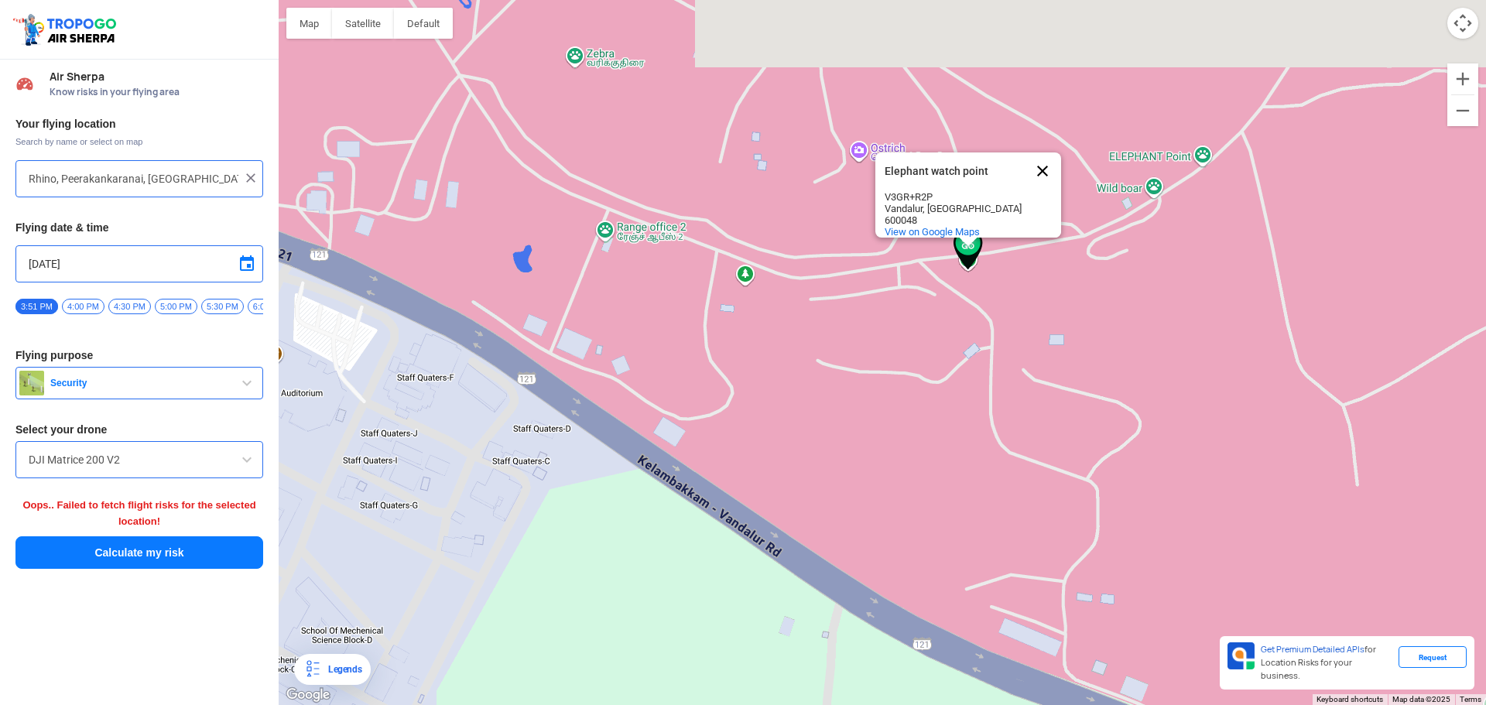
drag, startPoint x: 1044, startPoint y: 181, endPoint x: 1052, endPoint y: 183, distance: 8.8
click at [1049, 183] on div "To navigate, press the arrow keys. Elephant watch point Elephant watch point V3…" at bounding box center [883, 352] width 1208 height 705
click at [1052, 183] on button "Close" at bounding box center [1042, 171] width 37 height 37
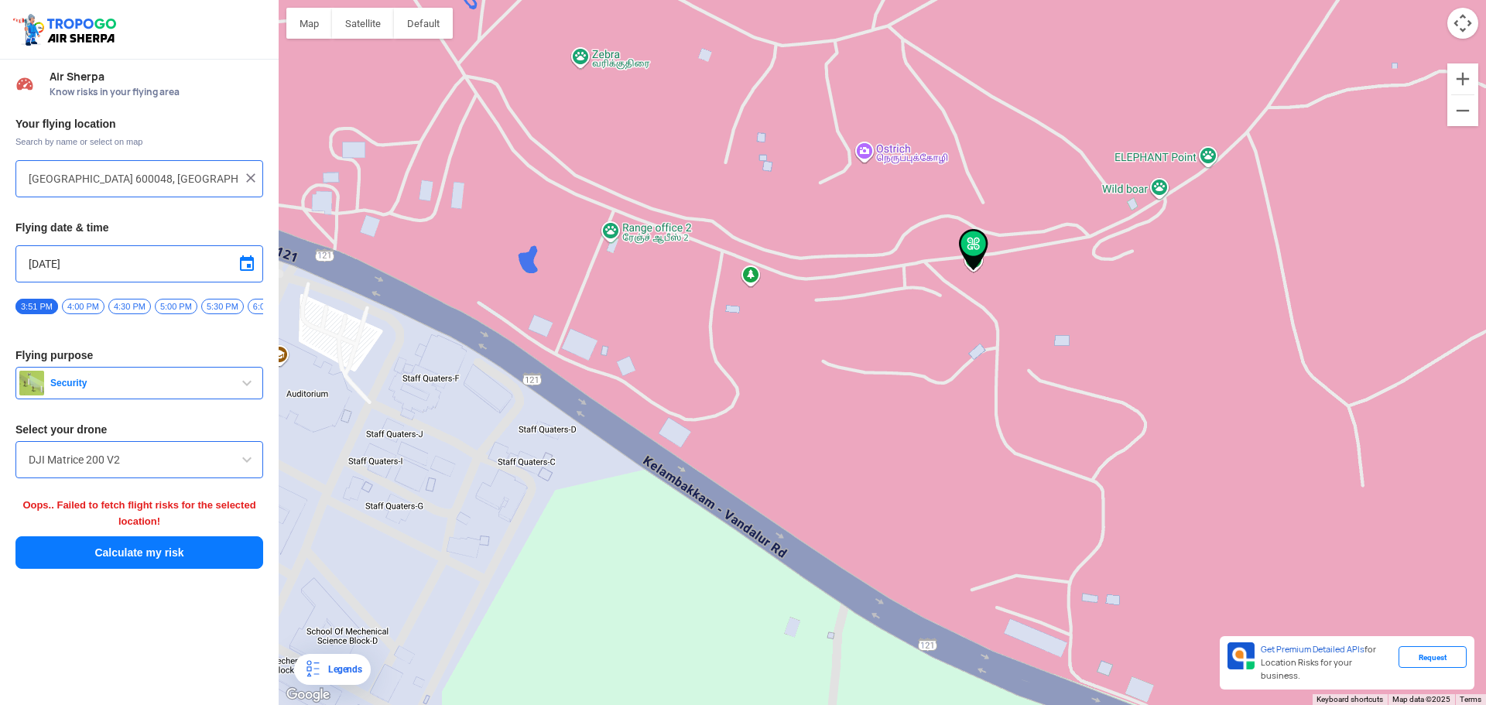
click at [966, 260] on img at bounding box center [973, 250] width 29 height 42
click at [969, 257] on img at bounding box center [974, 249] width 29 height 42
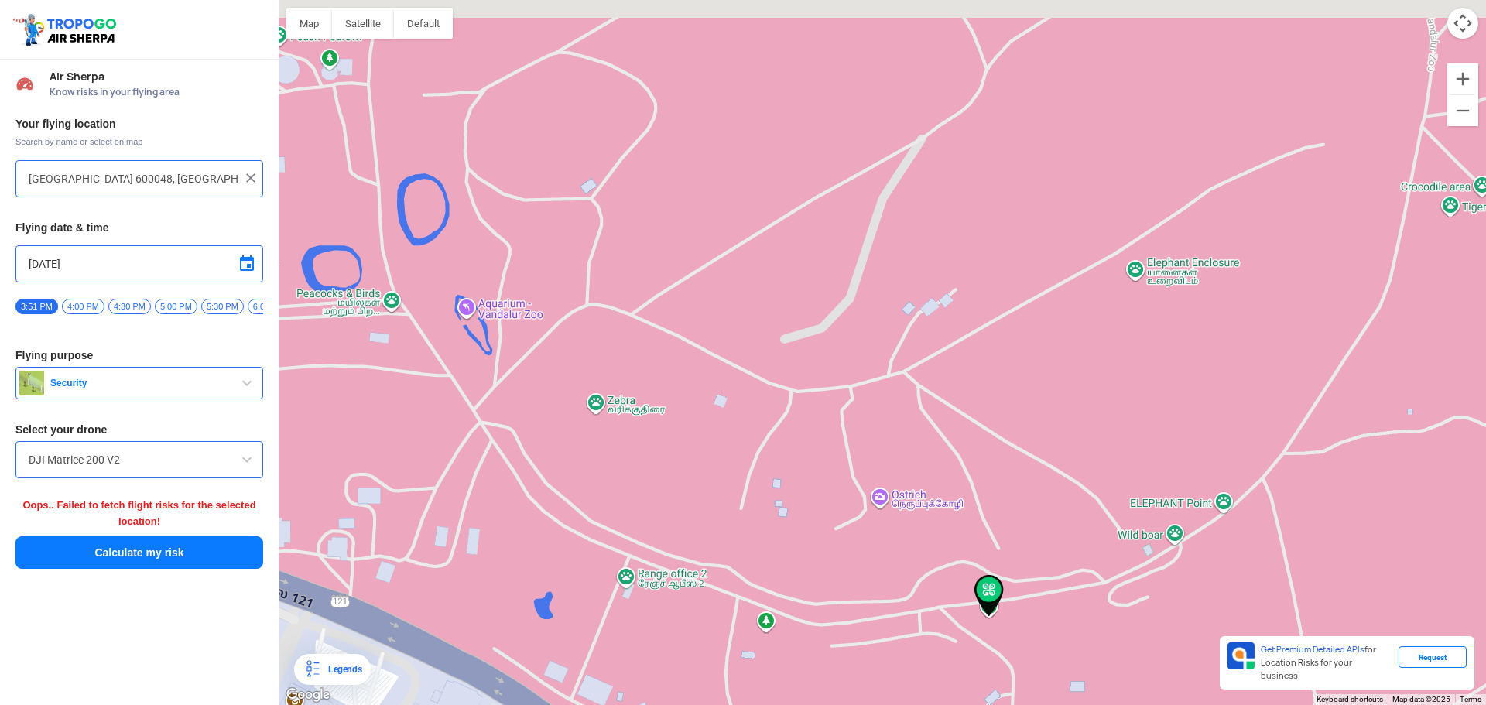
drag, startPoint x: 809, startPoint y: 348, endPoint x: 825, endPoint y: 708, distance: 359.6
click at [825, 693] on html "Location Risk Score Air Sherpa Know risks in your flying area Your flying locat…" at bounding box center [743, 352] width 1486 height 705
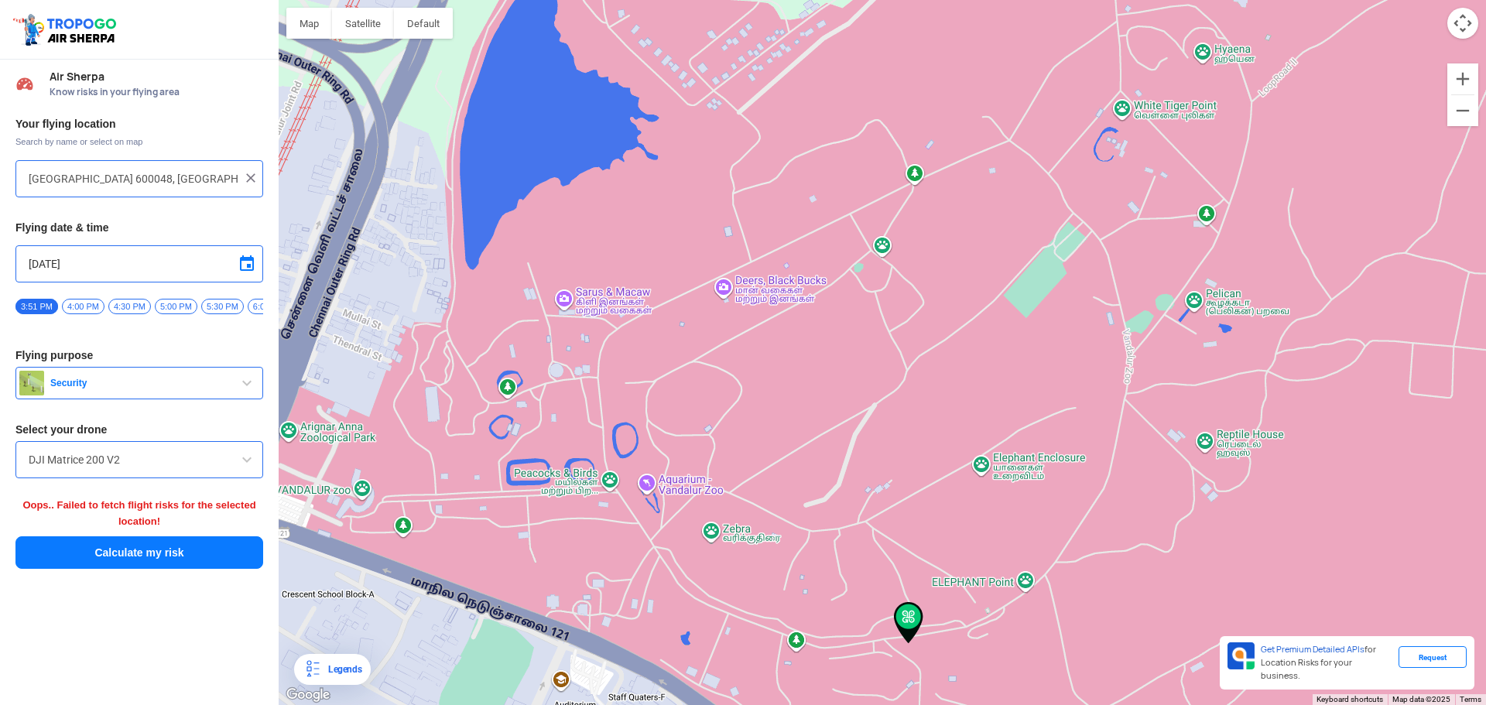
drag, startPoint x: 858, startPoint y: 605, endPoint x: 859, endPoint y: 568, distance: 37.2
click at [858, 584] on div "To navigate, press the arrow keys." at bounding box center [883, 352] width 1208 height 705
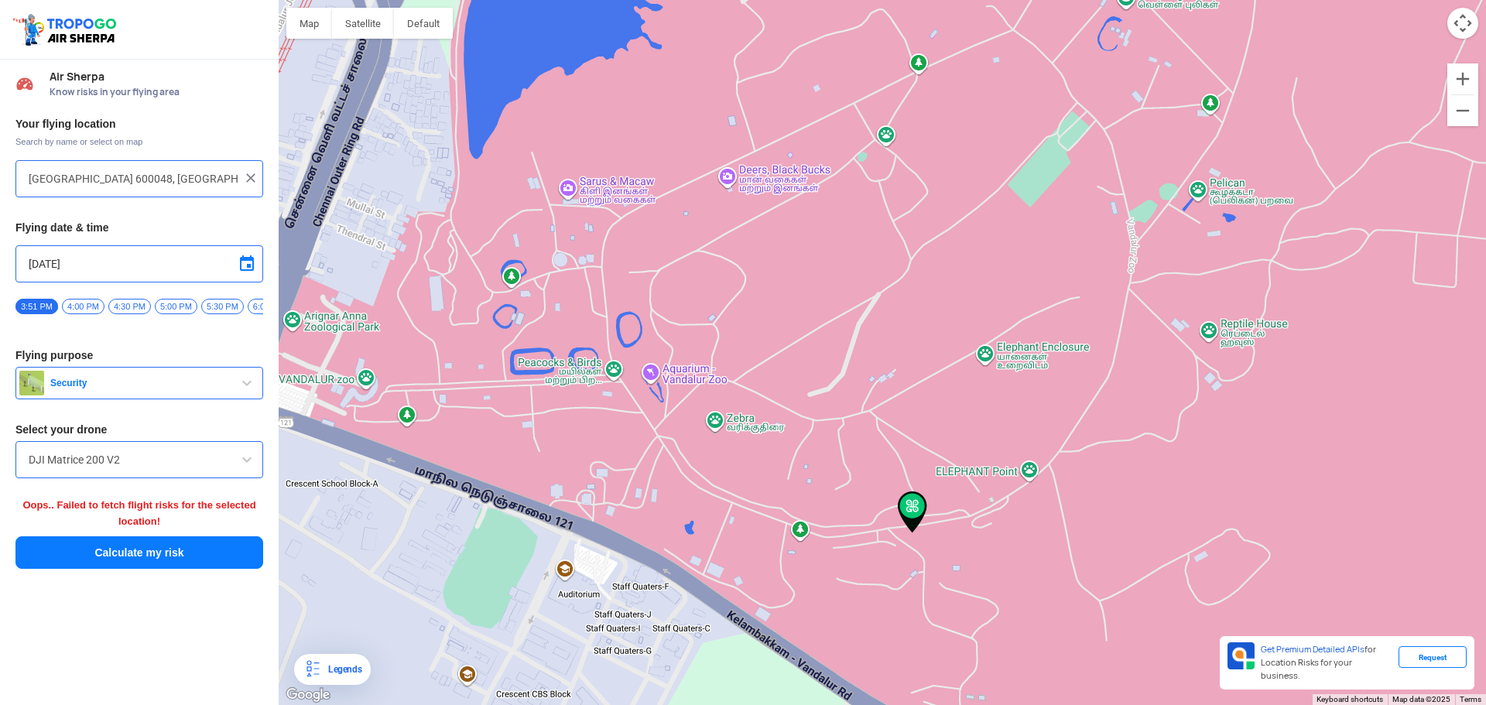
drag, startPoint x: 859, startPoint y: 568, endPoint x: 866, endPoint y: 530, distance: 39.3
click at [866, 530] on div "To navigate, press the arrow keys." at bounding box center [883, 352] width 1208 height 705
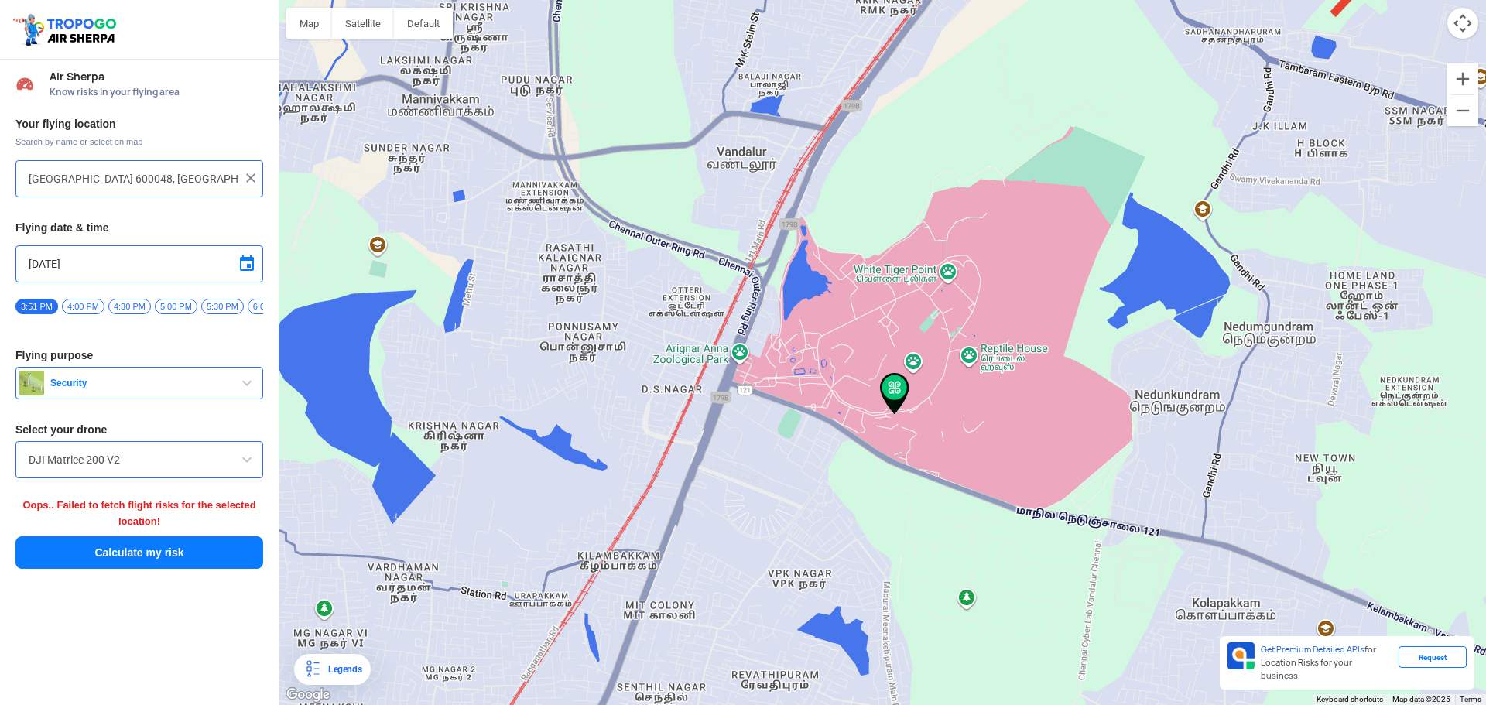
drag, startPoint x: 1023, startPoint y: 579, endPoint x: 1040, endPoint y: 474, distance: 106.7
click at [1040, 474] on div "To navigate, press the arrow keys." at bounding box center [883, 352] width 1208 height 705
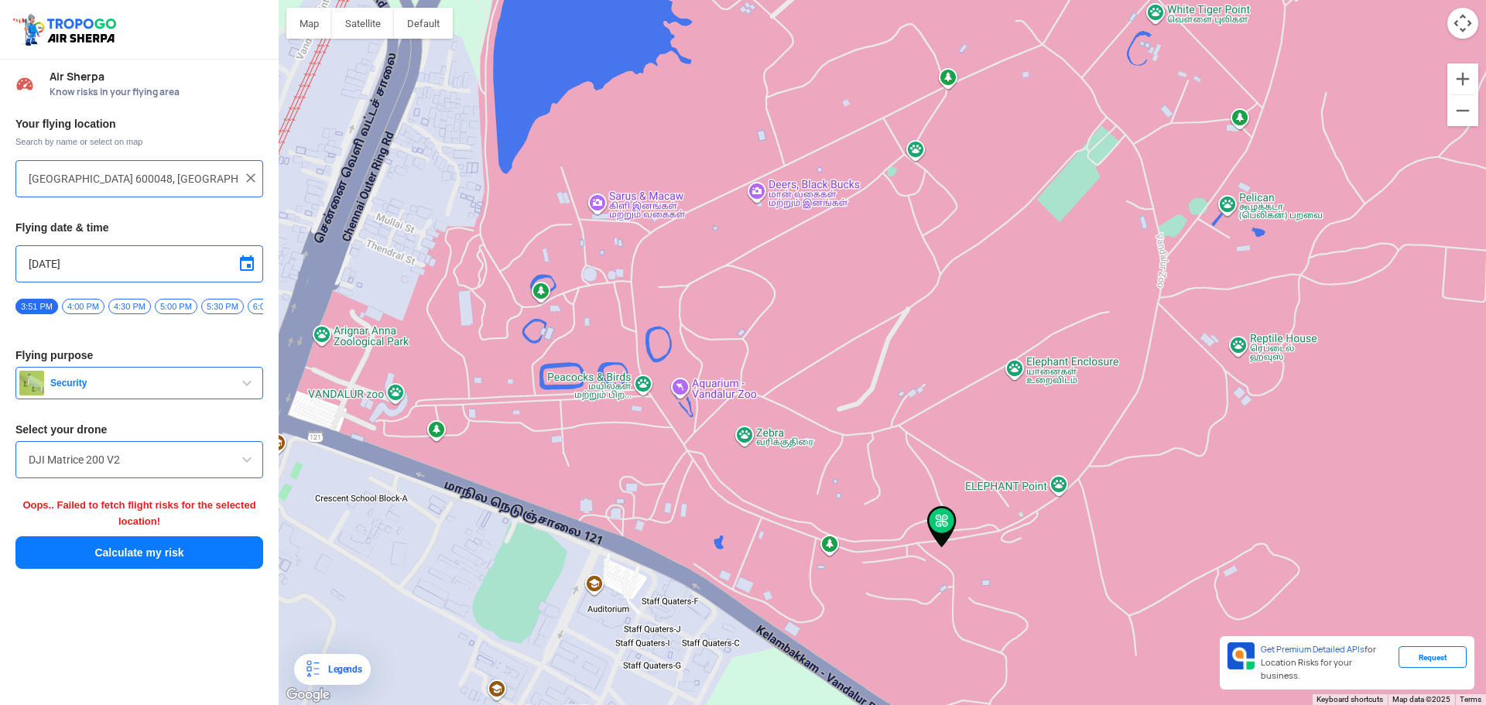
drag, startPoint x: 946, startPoint y: 384, endPoint x: 1070, endPoint y: 581, distance: 232.4
click at [1070, 581] on div "To navigate, press the arrow keys." at bounding box center [883, 352] width 1208 height 705
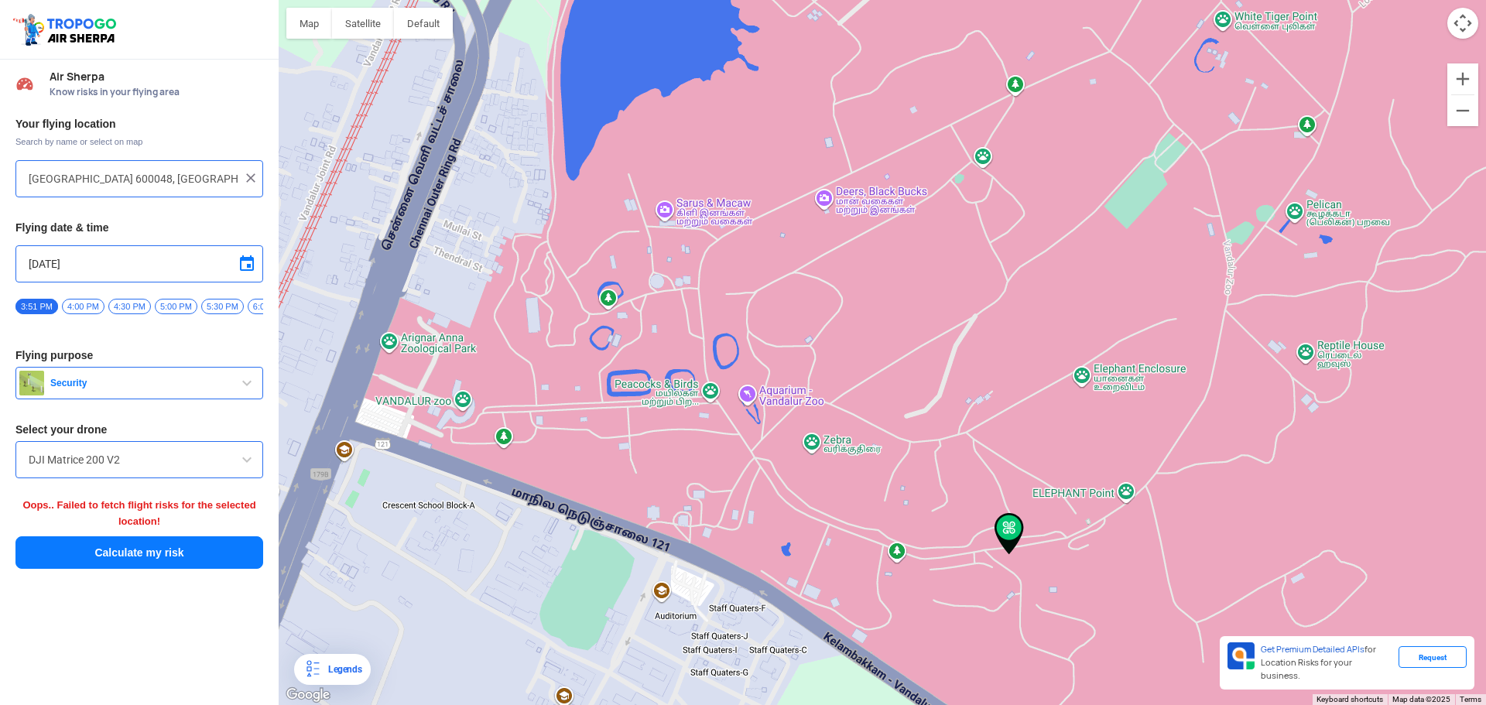
drag, startPoint x: 930, startPoint y: 429, endPoint x: 994, endPoint y: 435, distance: 64.6
click at [994, 435] on div "To navigate, press the arrow keys." at bounding box center [883, 352] width 1208 height 705
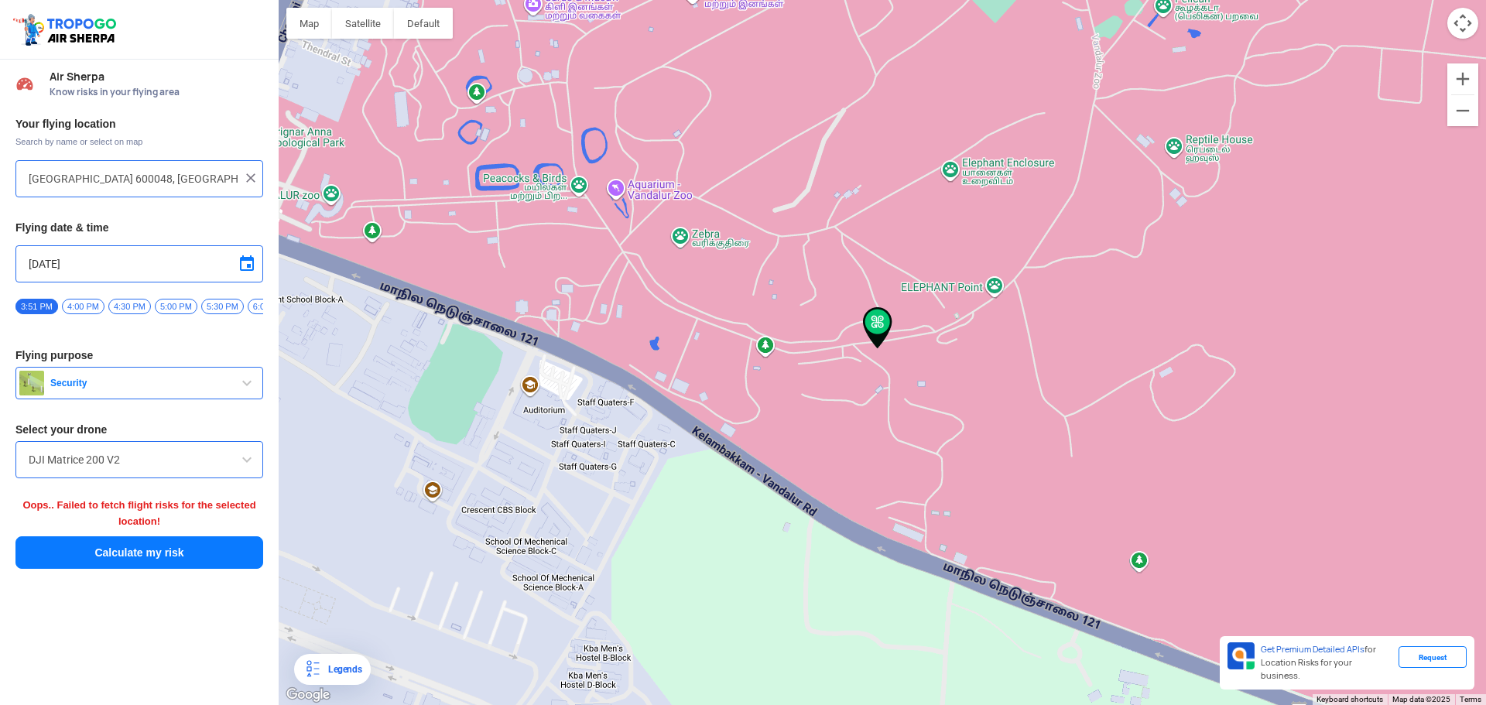
drag, startPoint x: 854, startPoint y: 587, endPoint x: 718, endPoint y: 358, distance: 265.9
click at [718, 358] on div "To navigate, press the arrow keys." at bounding box center [883, 352] width 1208 height 705
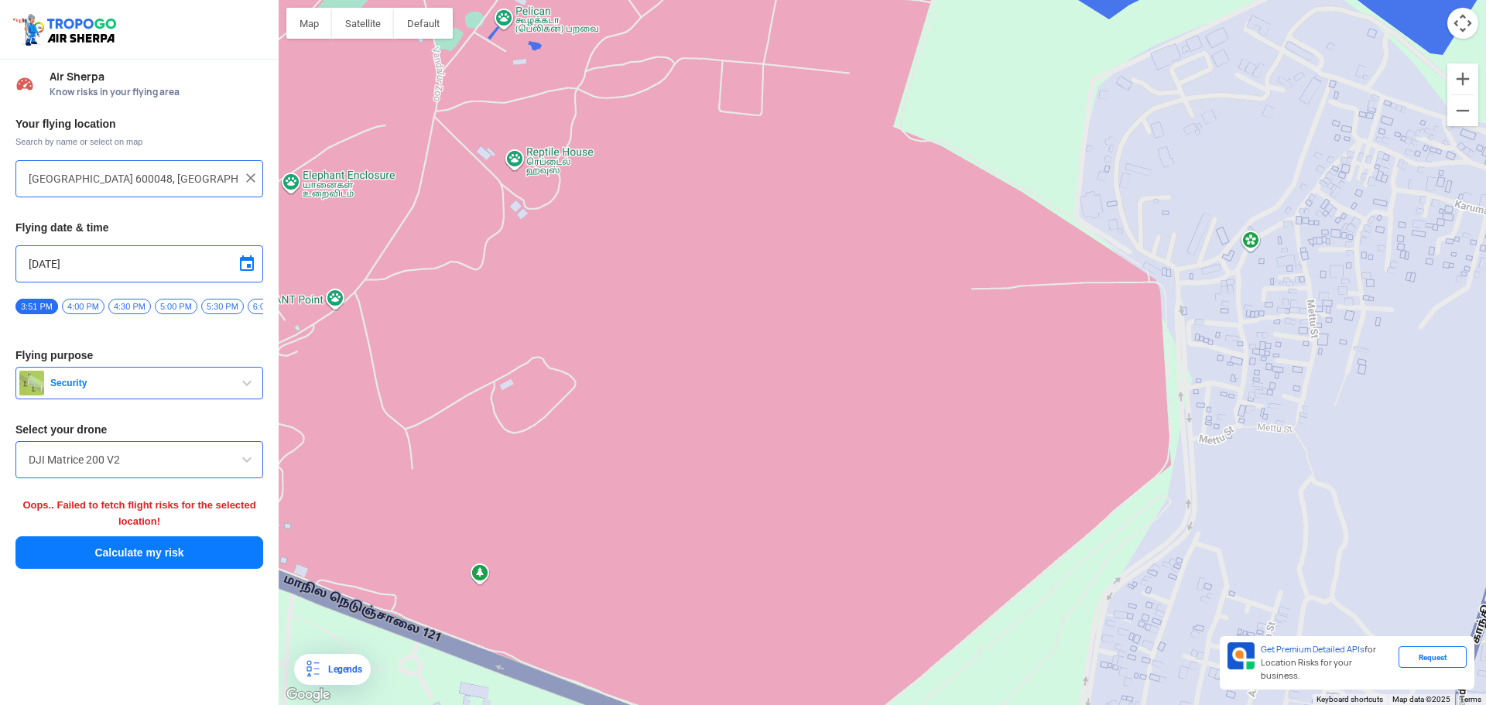
drag, startPoint x: 1486, startPoint y: 421, endPoint x: 842, endPoint y: 479, distance: 646.7
click at [842, 479] on div "To navigate, press the arrow keys." at bounding box center [883, 352] width 1208 height 705
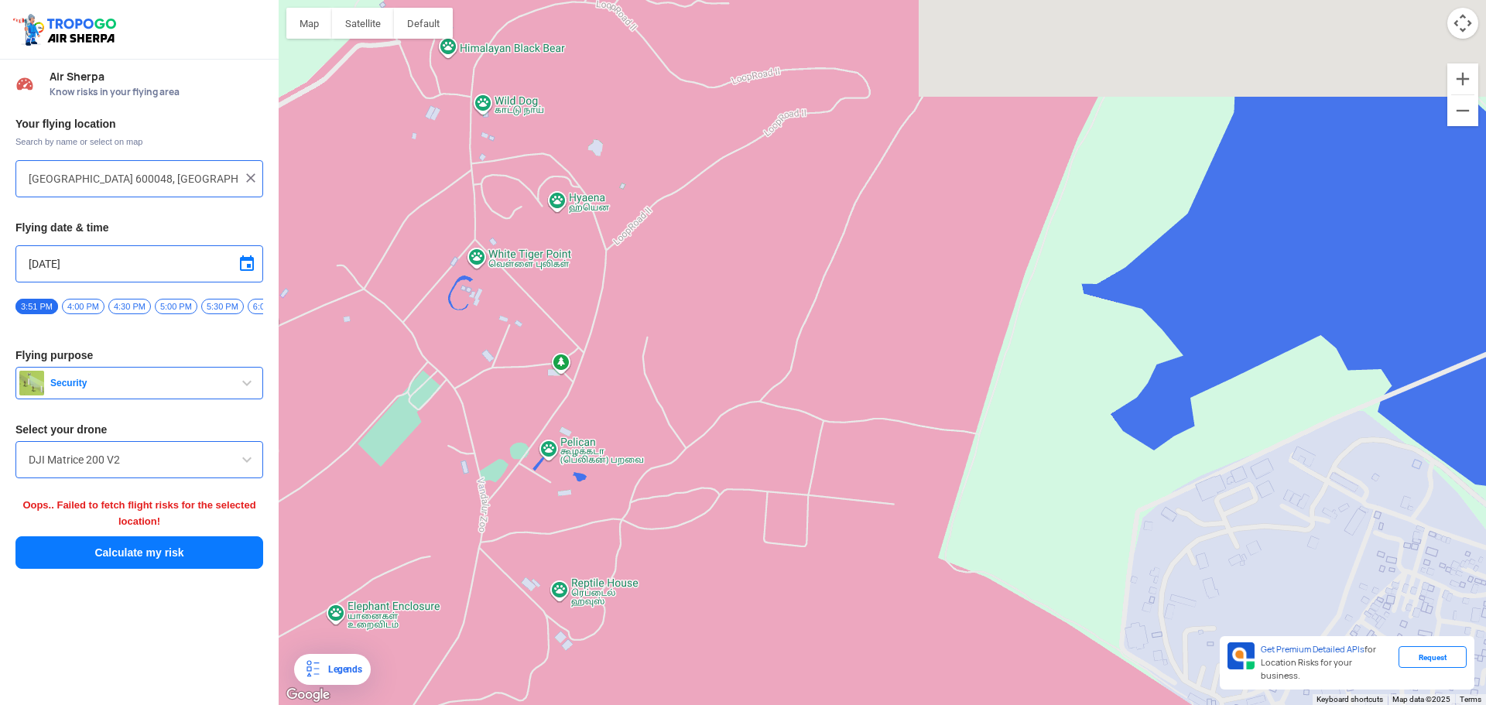
drag, startPoint x: 841, startPoint y: 289, endPoint x: 889, endPoint y: 729, distance: 443.1
click at [889, 693] on html "Location Risk Score Air Sherpa Know risks in your flying area Your flying locat…" at bounding box center [743, 352] width 1486 height 705
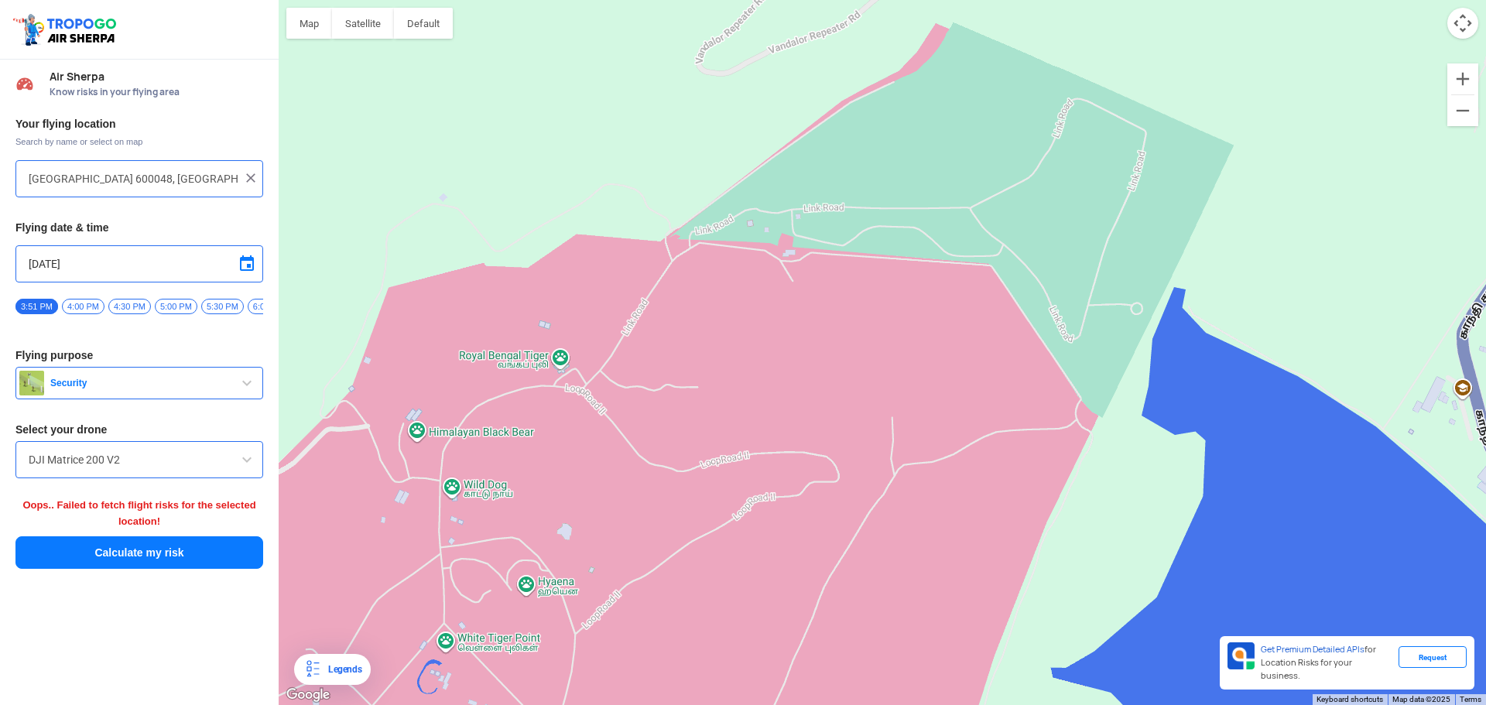
drag, startPoint x: 858, startPoint y: 372, endPoint x: 825, endPoint y: 742, distance: 370.7
click at [825, 693] on html "Location Risk Score Air Sherpa Know risks in your flying area Your flying locat…" at bounding box center [743, 352] width 1486 height 705
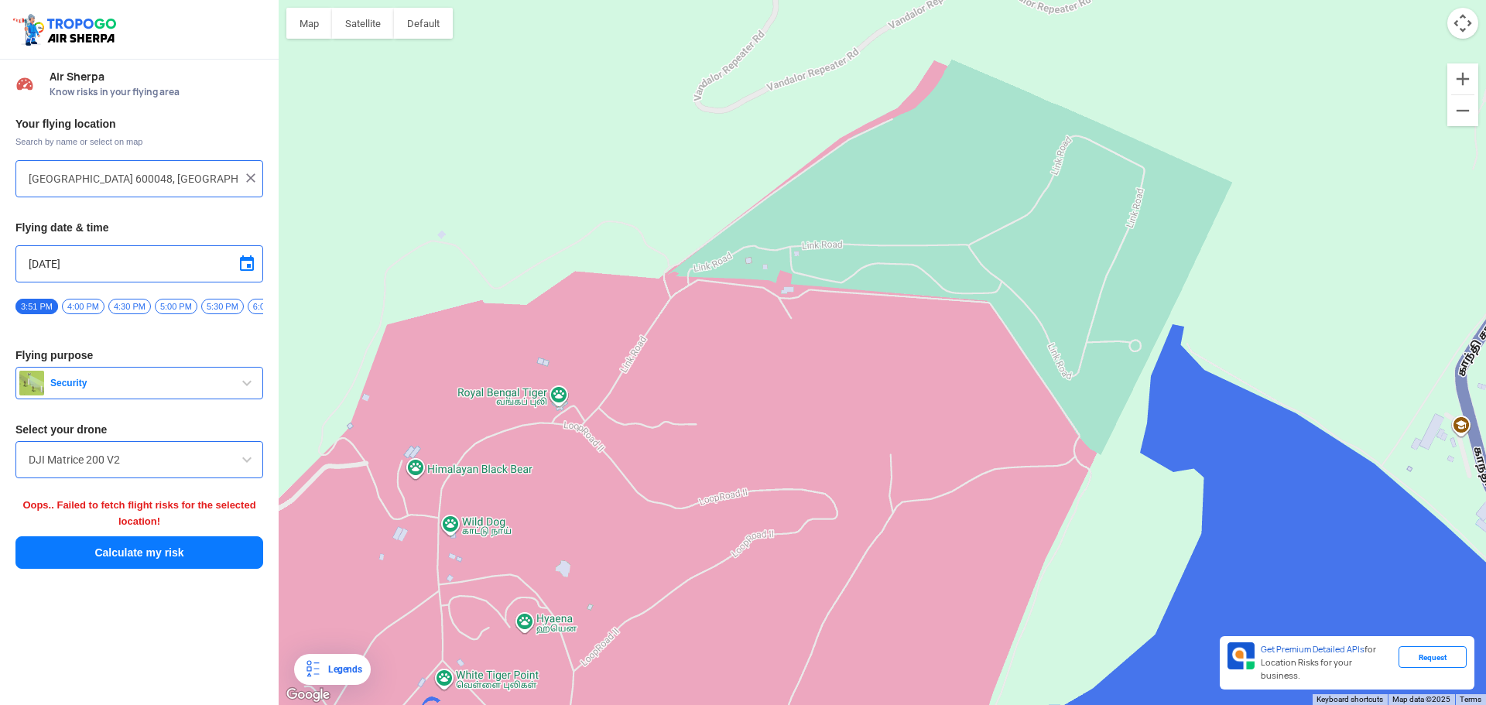
drag, startPoint x: 826, startPoint y: 382, endPoint x: 792, endPoint y: 589, distance: 210.3
click at [800, 559] on div "To navigate, press the arrow keys." at bounding box center [883, 352] width 1208 height 705
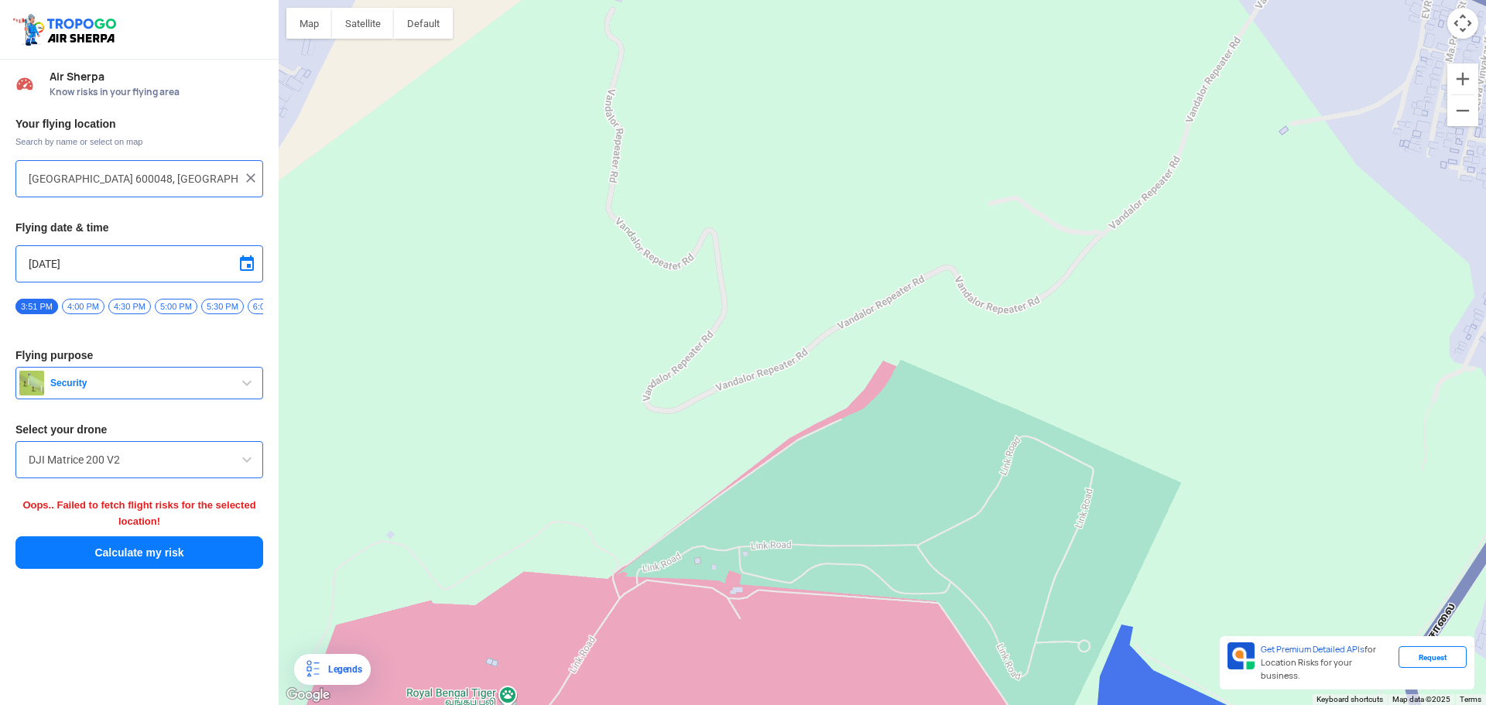
click at [781, 682] on div "To navigate, press the arrow keys." at bounding box center [883, 352] width 1208 height 705
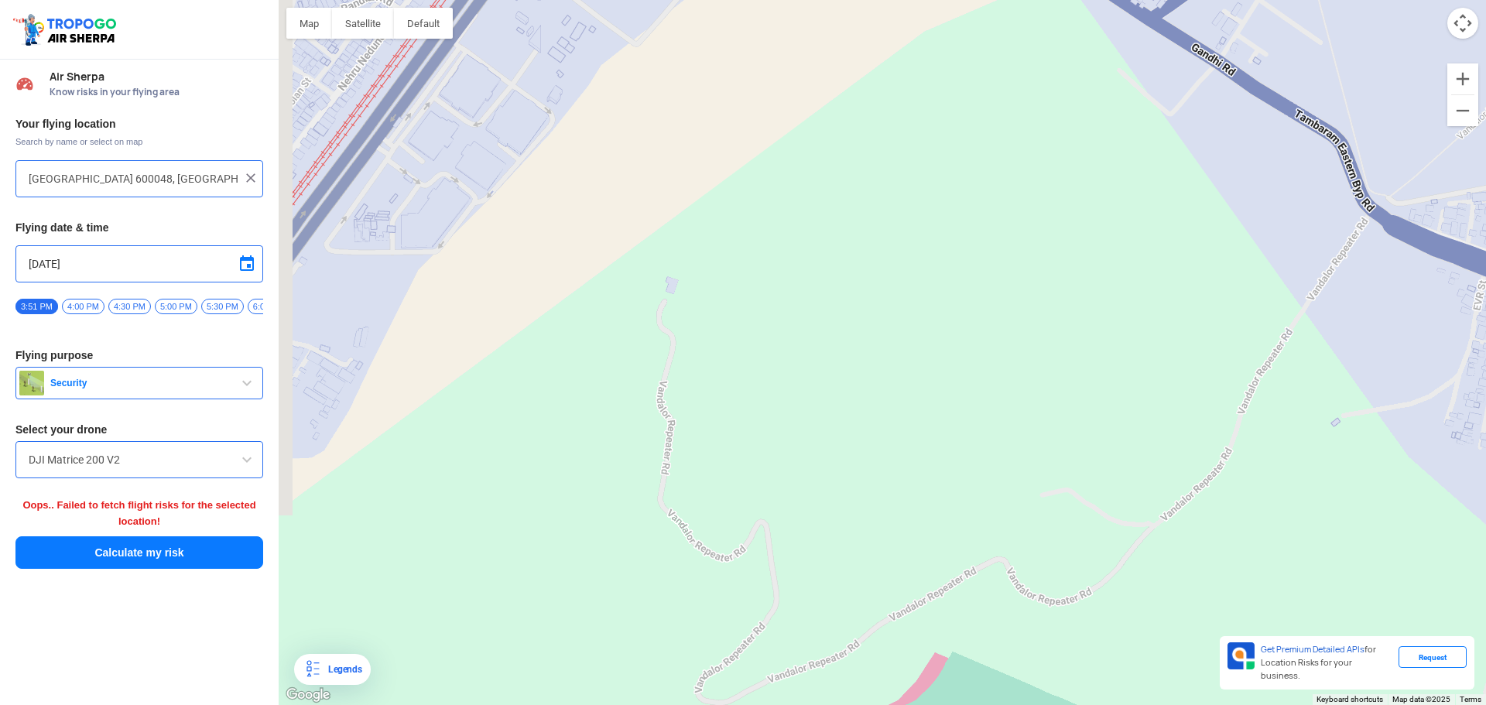
drag, startPoint x: 733, startPoint y: 574, endPoint x: 809, endPoint y: 643, distance: 102.5
click at [770, 616] on div "To navigate, press the arrow keys." at bounding box center [883, 352] width 1208 height 705
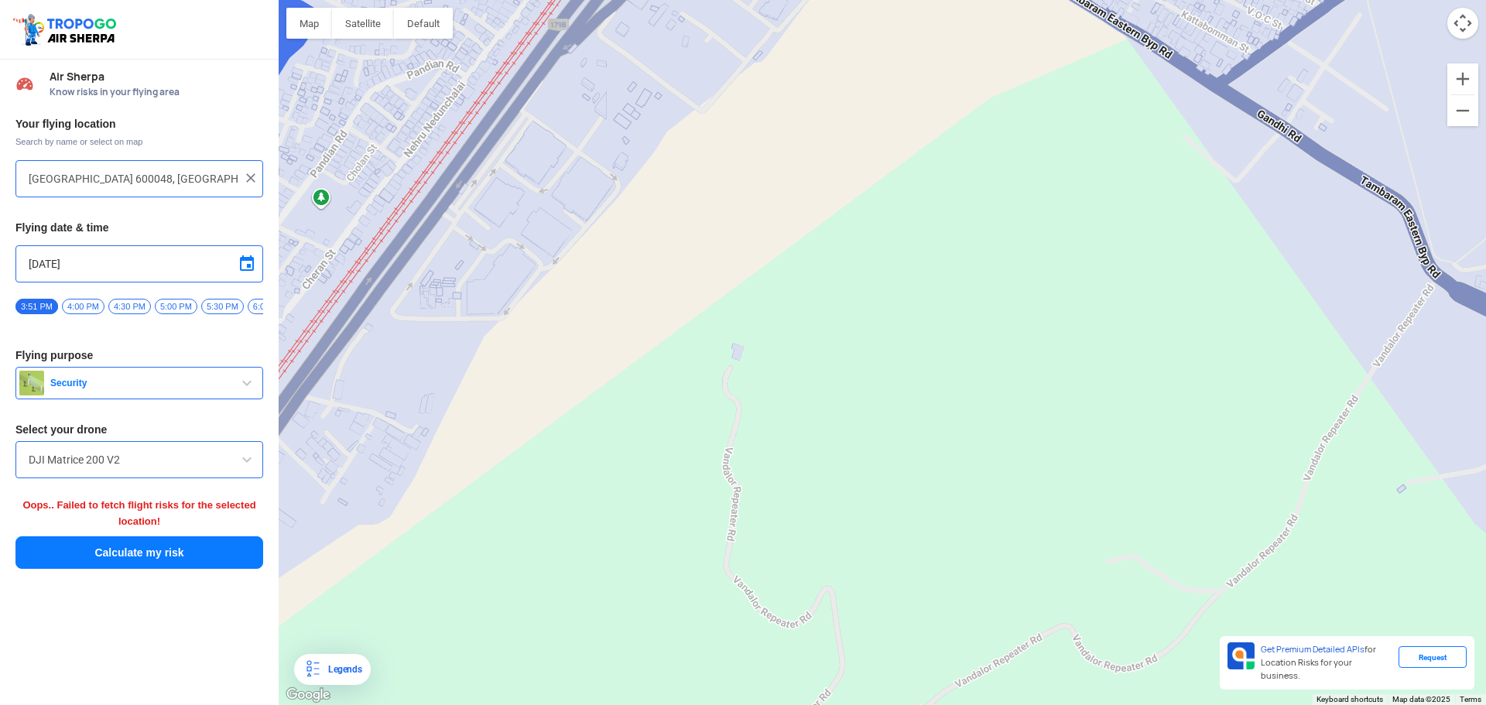
drag, startPoint x: 809, startPoint y: 643, endPoint x: 705, endPoint y: 165, distance: 488.8
click at [705, 170] on div "To navigate, press the arrow keys." at bounding box center [883, 352] width 1208 height 705
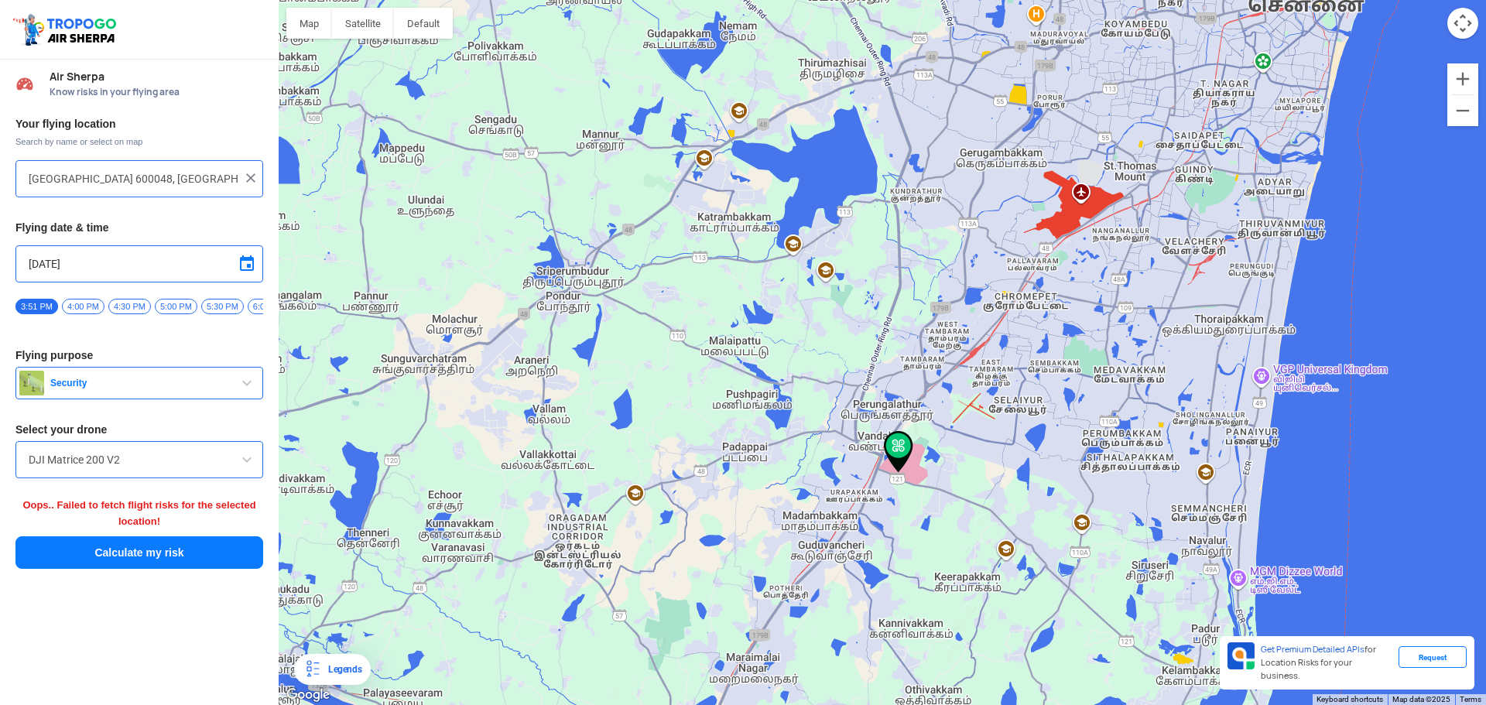
drag, startPoint x: 926, startPoint y: 527, endPoint x: 963, endPoint y: 523, distance: 37.5
click at [963, 523] on div "To navigate, press the arrow keys." at bounding box center [883, 352] width 1208 height 705
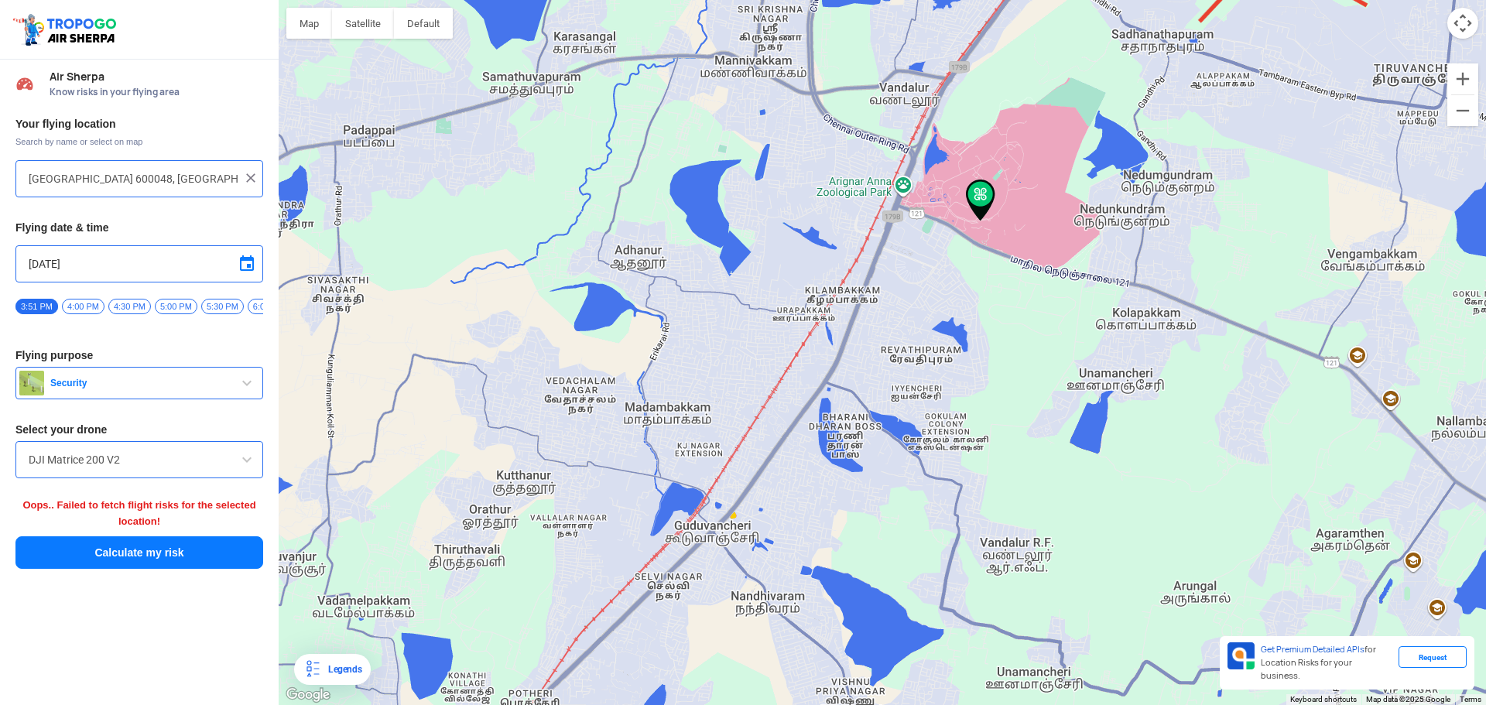
drag, startPoint x: 990, startPoint y: 526, endPoint x: 1260, endPoint y: 171, distance: 445.9
click at [1260, 171] on div "To navigate, press the arrow keys." at bounding box center [883, 352] width 1208 height 705
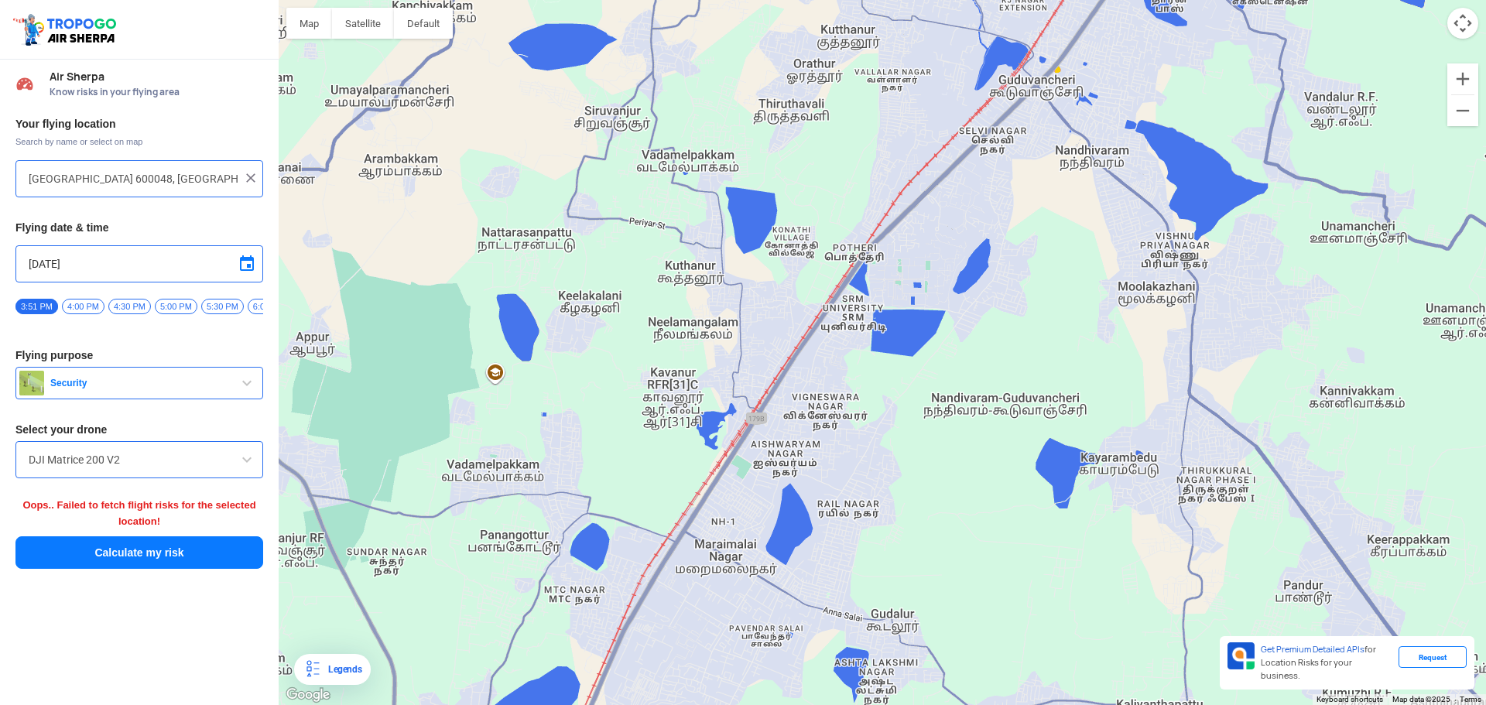
drag, startPoint x: 962, startPoint y: 567, endPoint x: 1269, endPoint y: 135, distance: 529.7
click at [1269, 135] on div "To navigate, press the arrow keys." at bounding box center [883, 352] width 1208 height 705
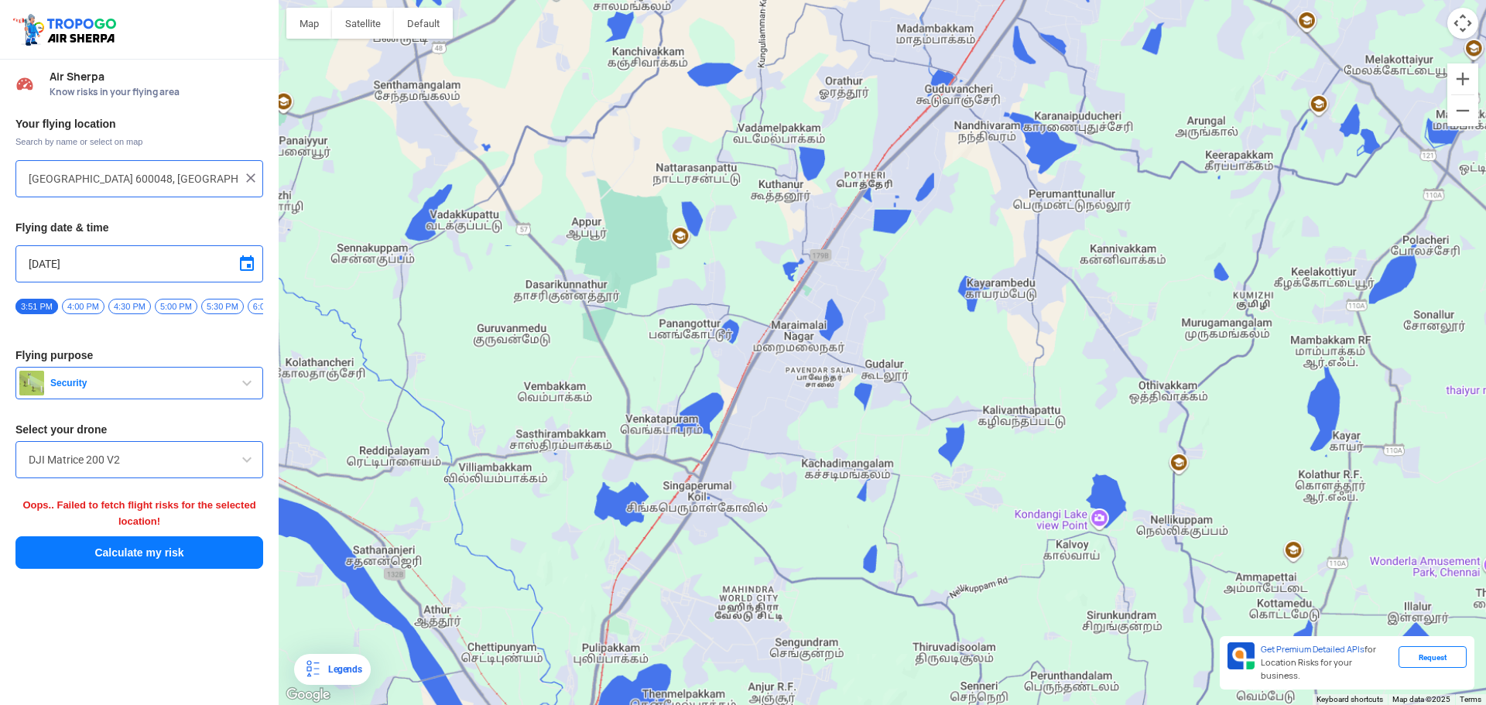
drag, startPoint x: 843, startPoint y: 536, endPoint x: 1034, endPoint y: 2, distance: 567.4
click at [1034, 2] on div "To navigate, press the arrow keys." at bounding box center [883, 352] width 1208 height 705
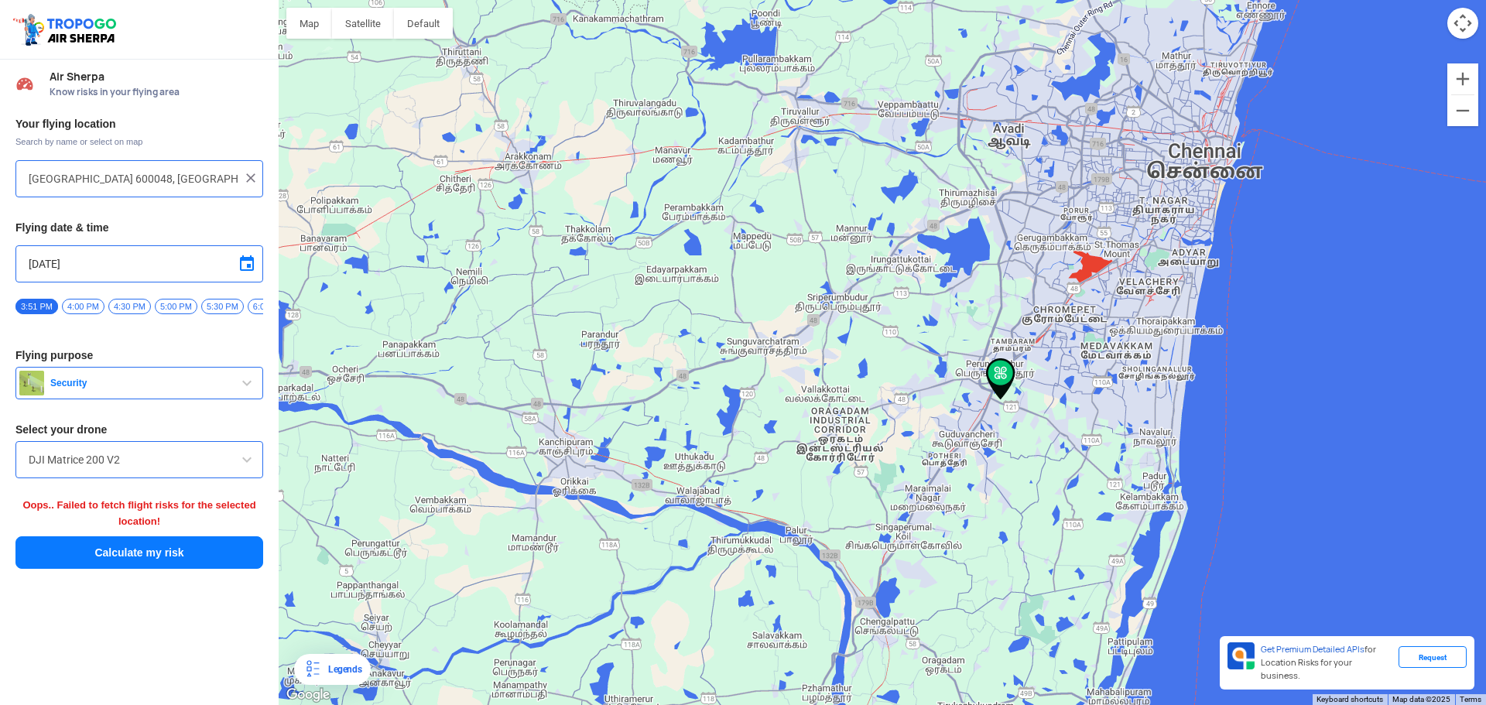
drag, startPoint x: 1041, startPoint y: 308, endPoint x: 1022, endPoint y: 454, distance: 146.8
click at [1022, 454] on div "To navigate, press the arrow keys." at bounding box center [883, 352] width 1208 height 705
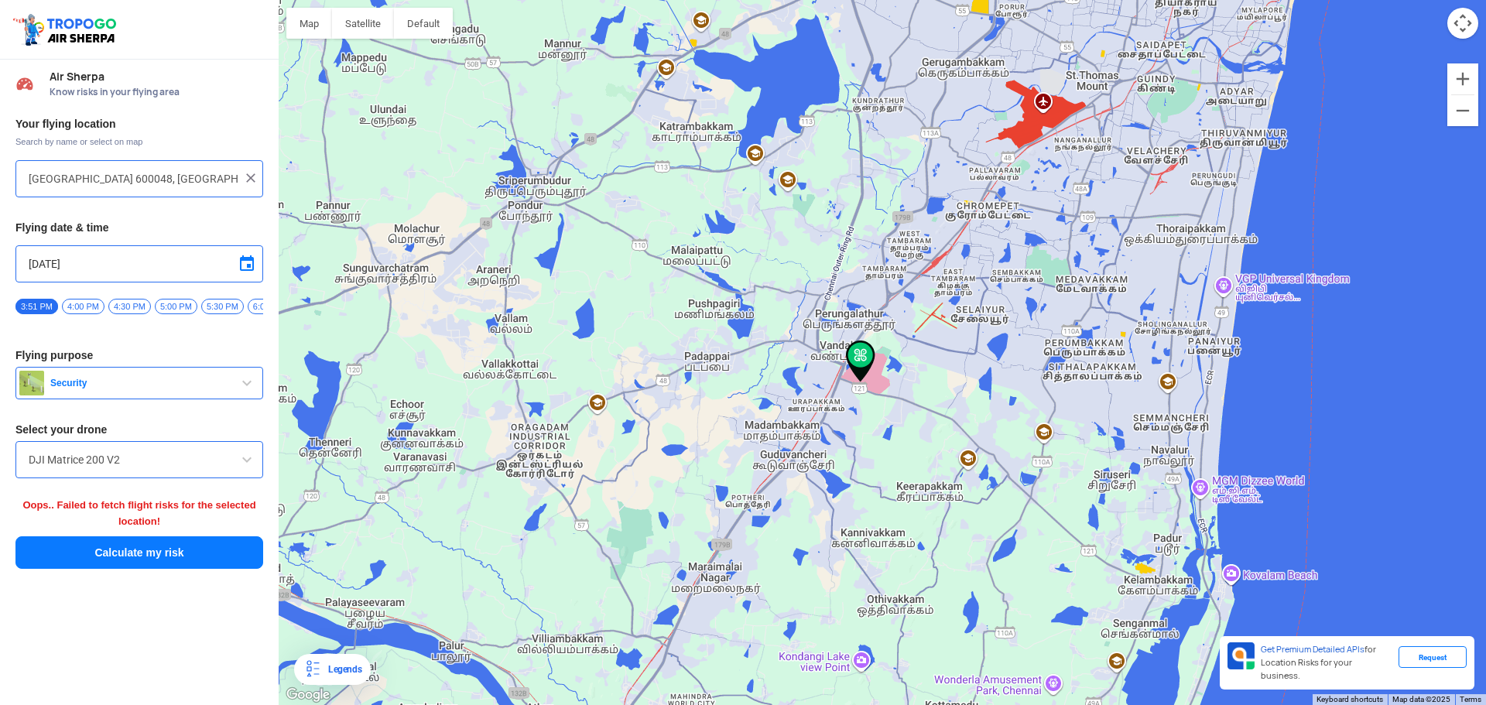
drag, startPoint x: 1003, startPoint y: 537, endPoint x: 997, endPoint y: 389, distance: 147.2
click at [997, 389] on div "To navigate, press the arrow keys." at bounding box center [883, 352] width 1208 height 705
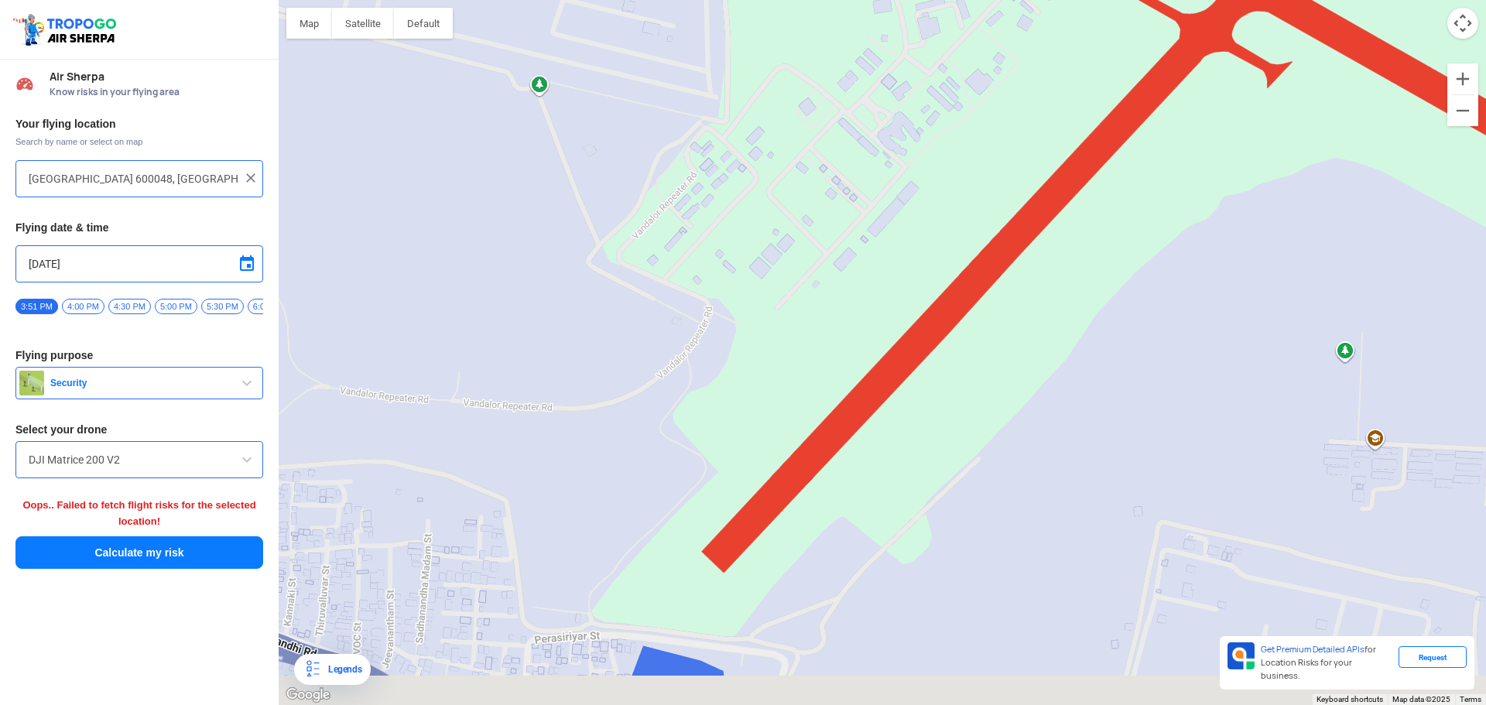
drag, startPoint x: 923, startPoint y: 304, endPoint x: 1293, endPoint y: 135, distance: 407.1
click at [1293, 135] on div "To navigate, press the arrow keys." at bounding box center [883, 352] width 1208 height 705
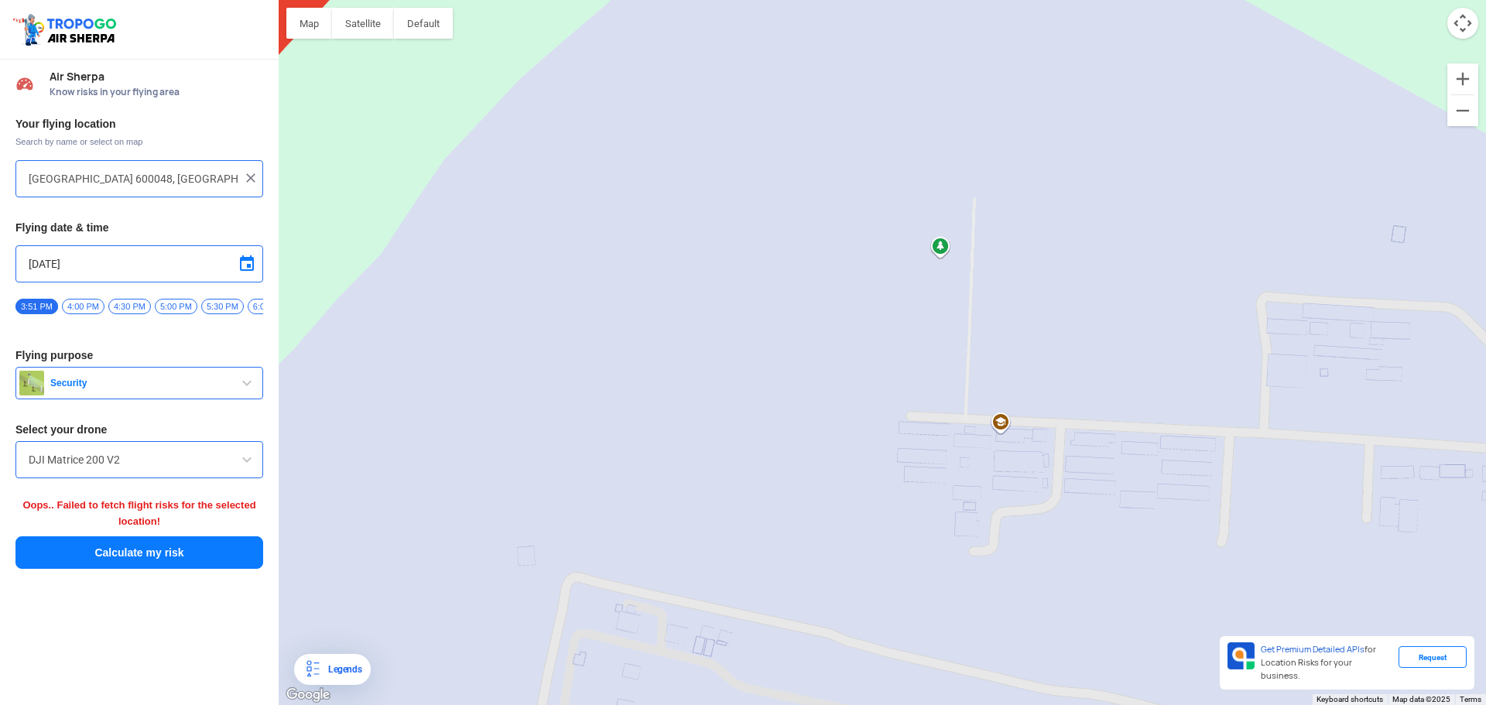
click at [999, 420] on div "To navigate, press the arrow keys." at bounding box center [883, 352] width 1208 height 705
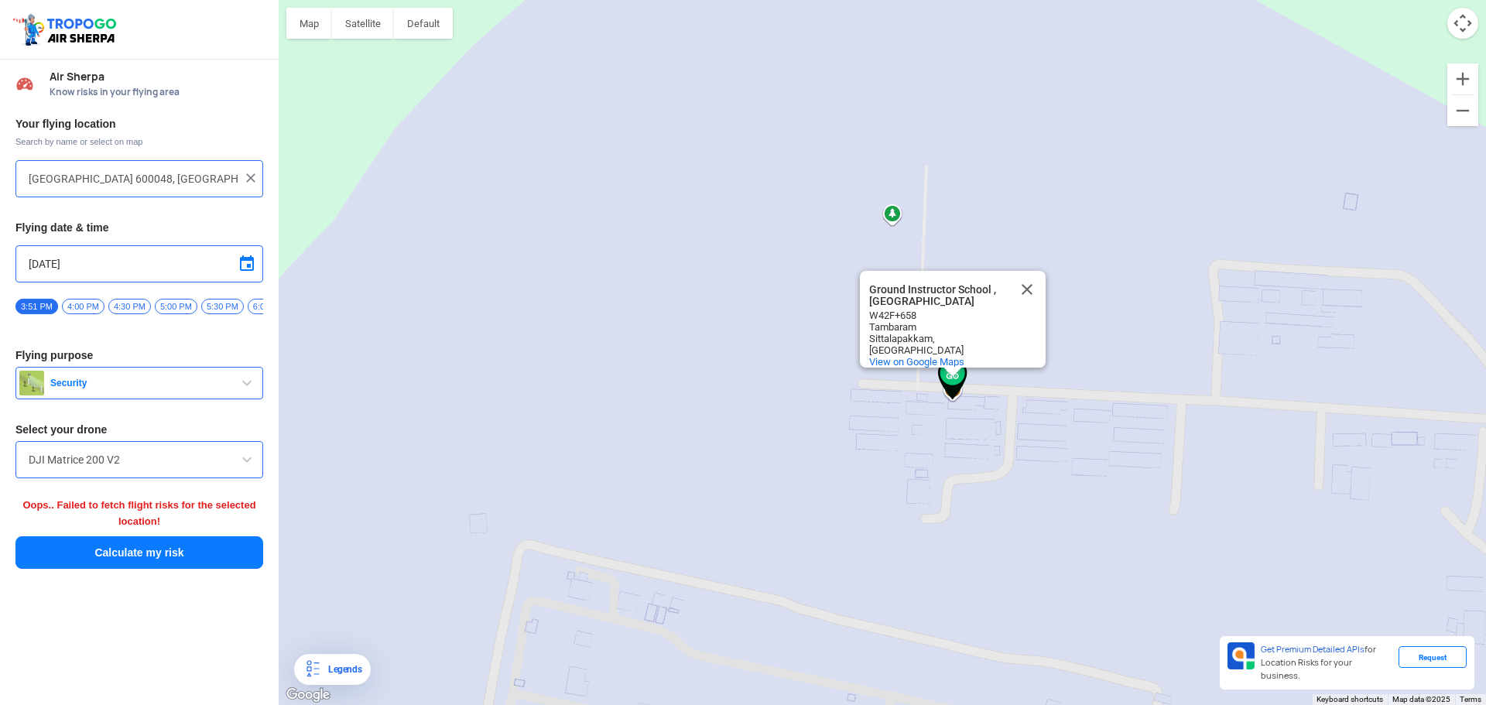
type input "Tambaram, [GEOGRAPHIC_DATA], [GEOGRAPHIC_DATA], [GEOGRAPHIC_DATA]"
click at [1000, 420] on div "To navigate, press the arrow keys. [GEOGRAPHIC_DATA] , [GEOGRAPHIC_DATA] [GEOGR…" at bounding box center [883, 352] width 1208 height 705
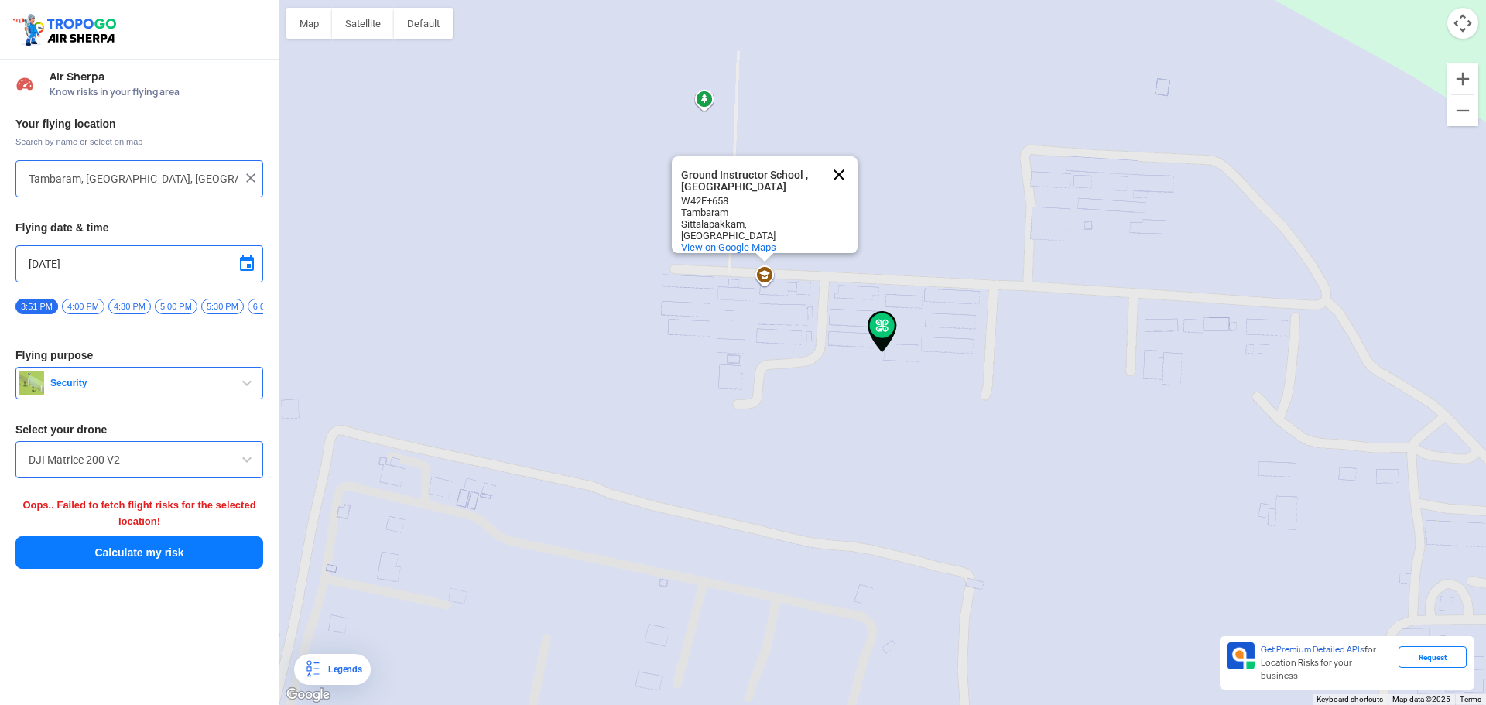
click at [838, 166] on button "Close" at bounding box center [839, 174] width 37 height 37
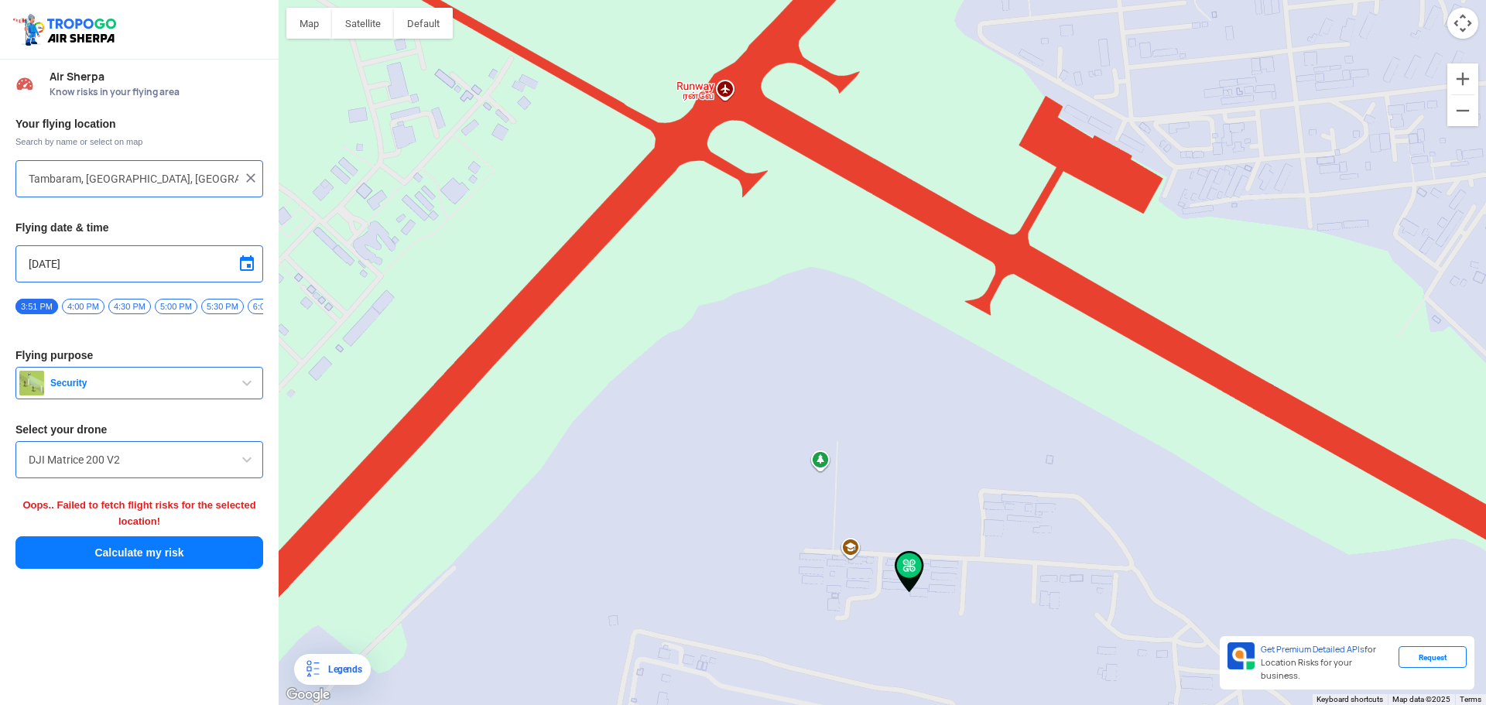
drag, startPoint x: 1151, startPoint y: 332, endPoint x: 1143, endPoint y: 511, distance: 179.0
click at [1143, 511] on div "To navigate, press the arrow keys." at bounding box center [883, 352] width 1208 height 705
